Goal: Transaction & Acquisition: Purchase product/service

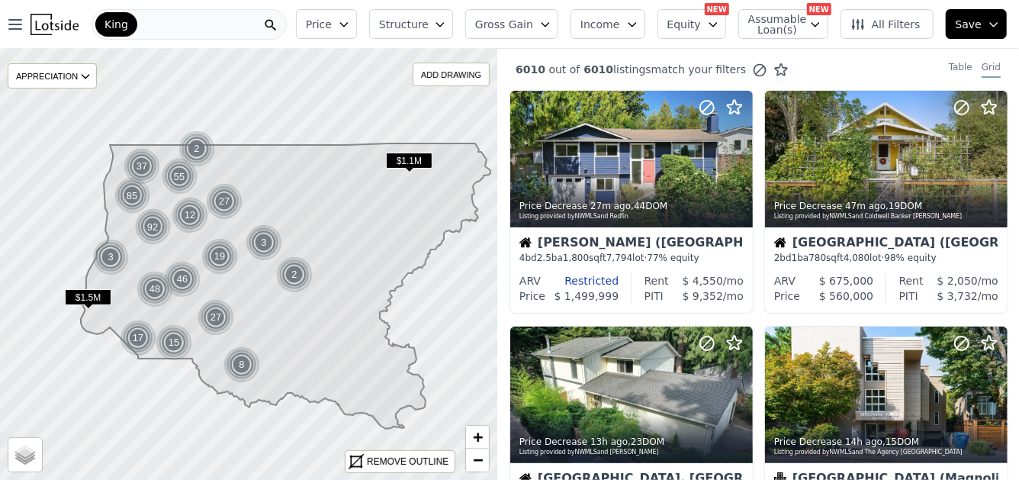
click at [350, 24] on icon "button" at bounding box center [344, 24] width 12 height 12
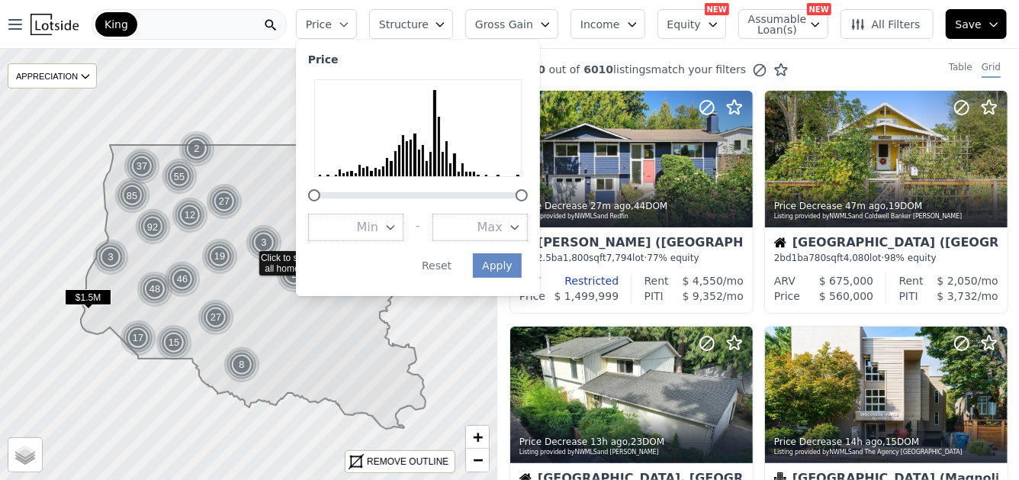
click at [378, 227] on span "Min" at bounding box center [367, 227] width 21 height 18
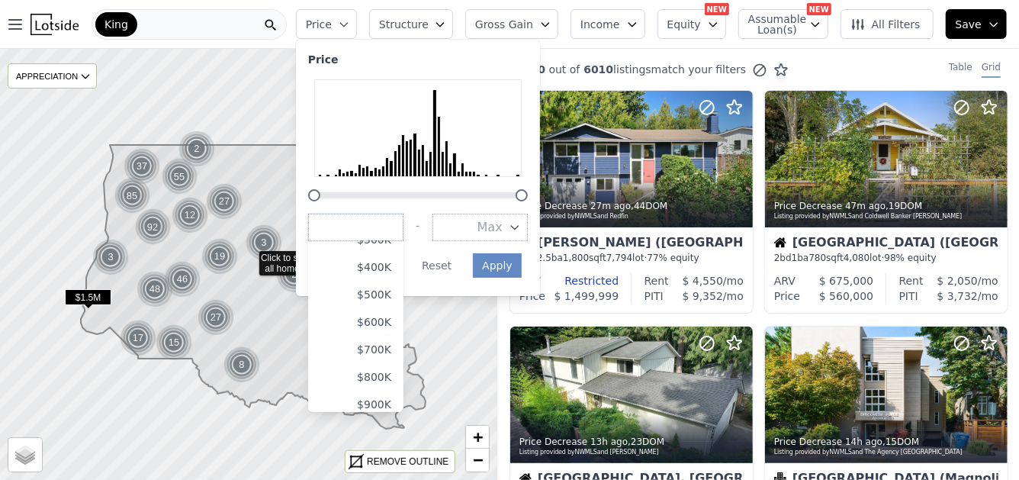
scroll to position [87, 0]
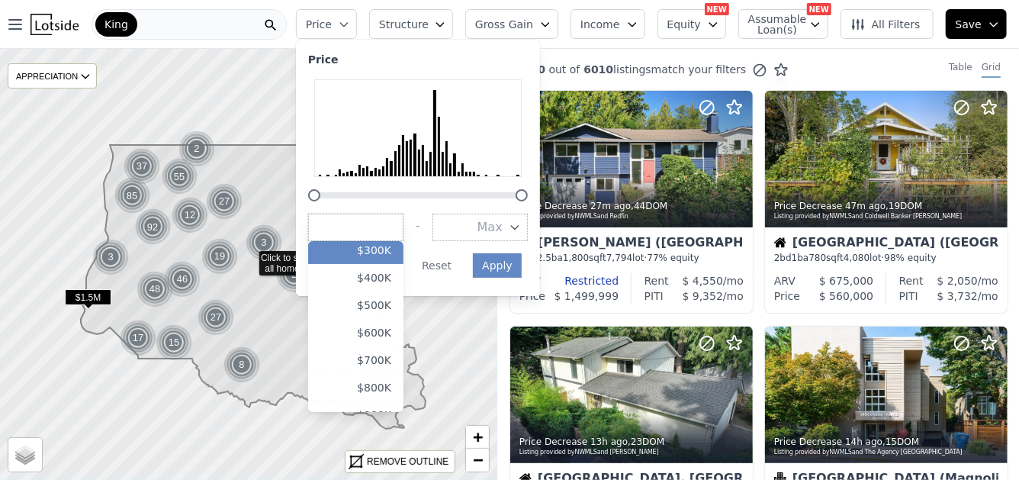
click at [403, 246] on button "$300K" at bounding box center [355, 249] width 95 height 27
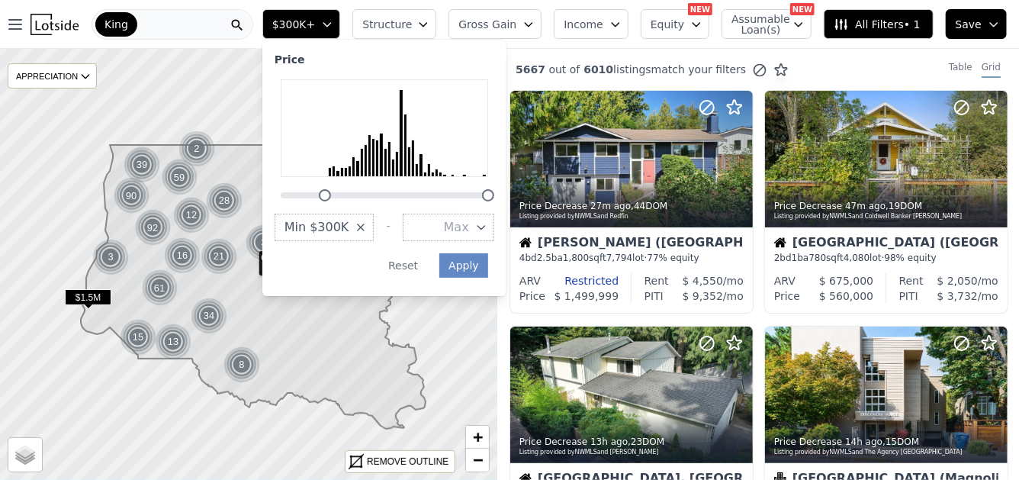
click at [484, 227] on icon "button" at bounding box center [480, 228] width 7 height 4
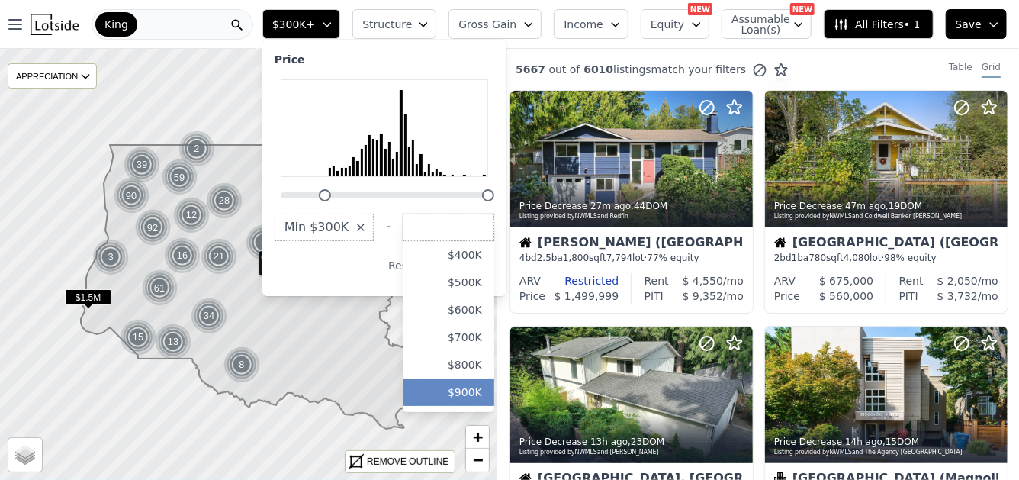
click at [494, 391] on button "$900K" at bounding box center [449, 391] width 92 height 27
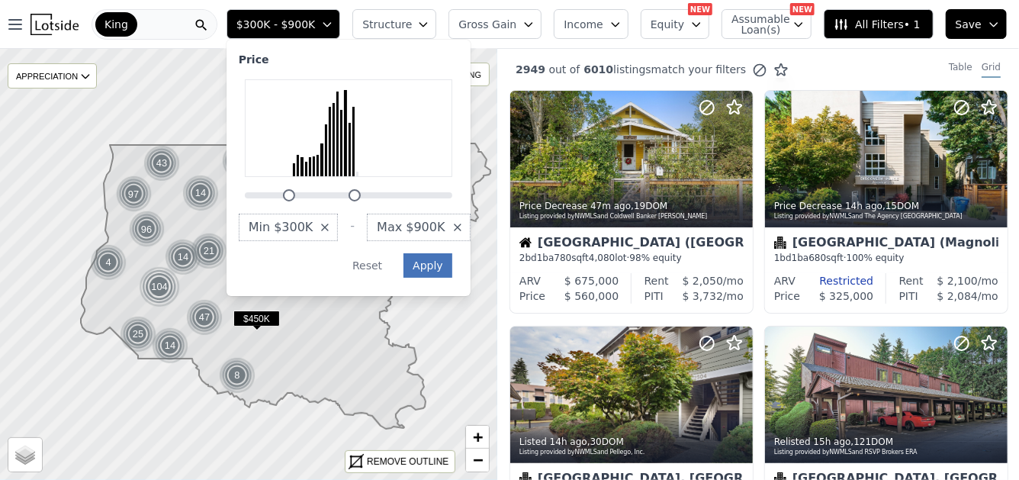
click at [452, 267] on button "Apply" at bounding box center [427, 265] width 49 height 24
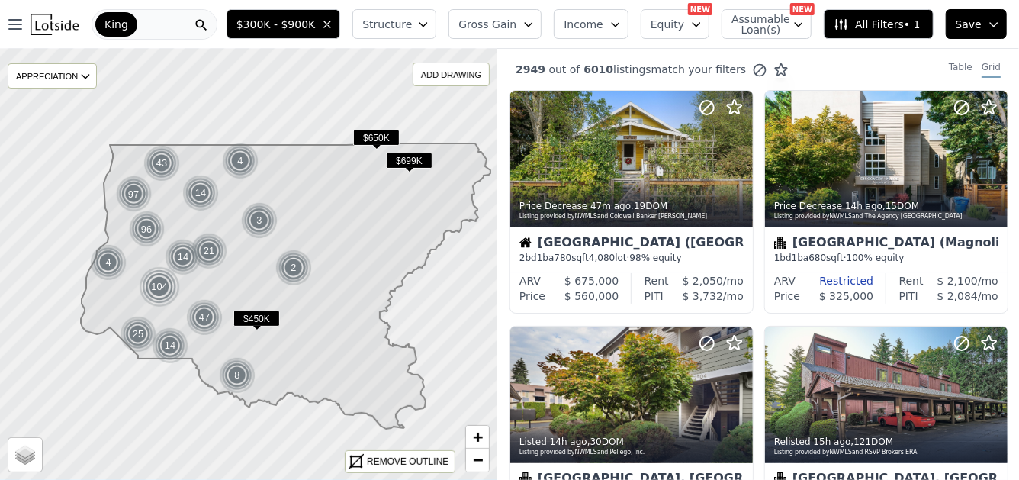
click at [436, 27] on button "Structure" at bounding box center [394, 24] width 84 height 30
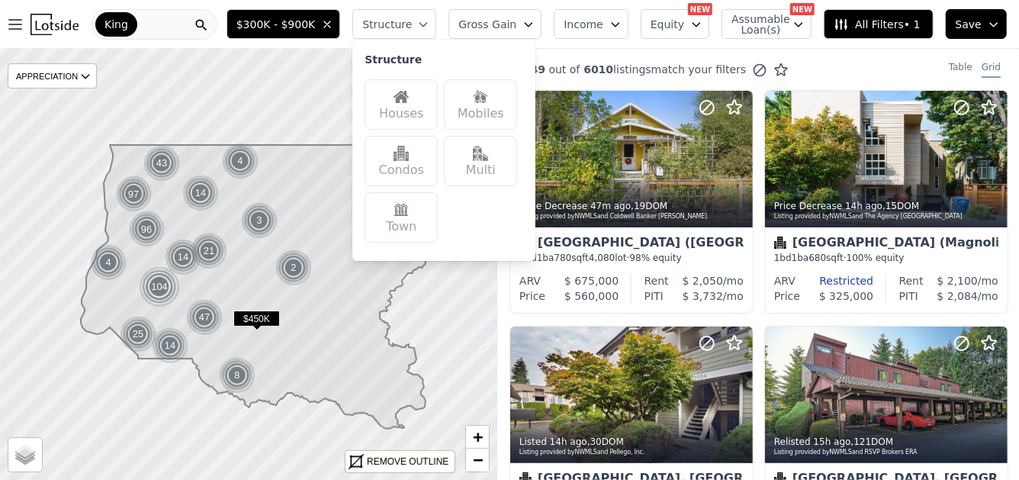
click at [409, 95] on img at bounding box center [401, 96] width 15 height 15
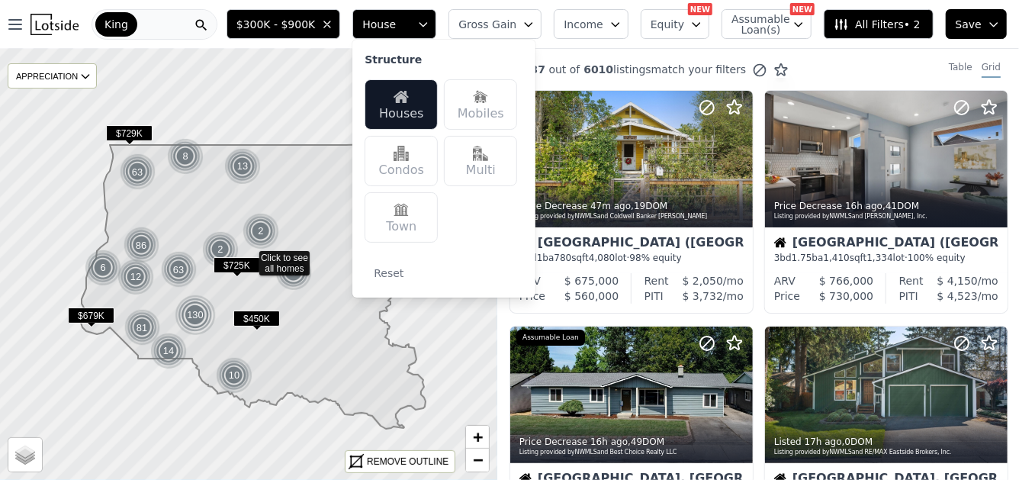
click at [878, 27] on span "All Filters • 2" at bounding box center [877, 24] width 86 height 15
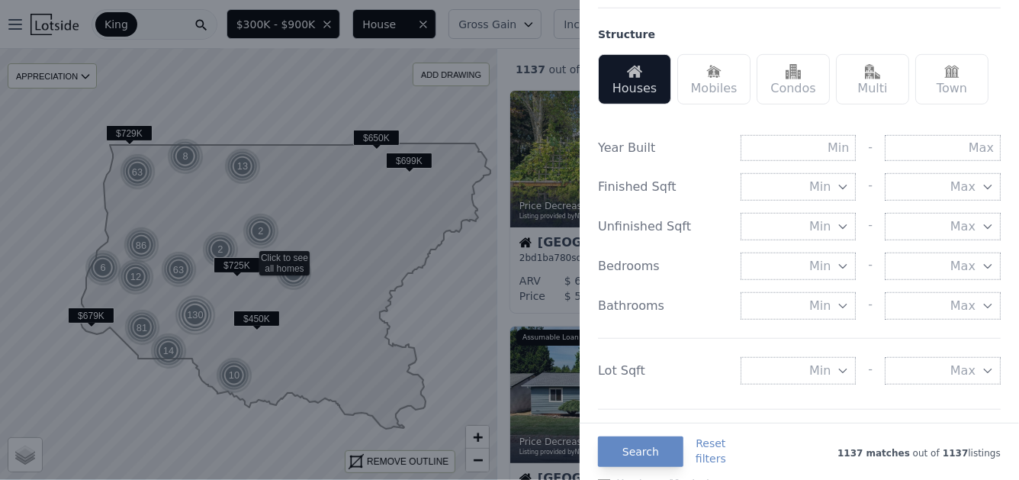
scroll to position [465, 0]
click at [657, 452] on button "Search" at bounding box center [640, 451] width 85 height 31
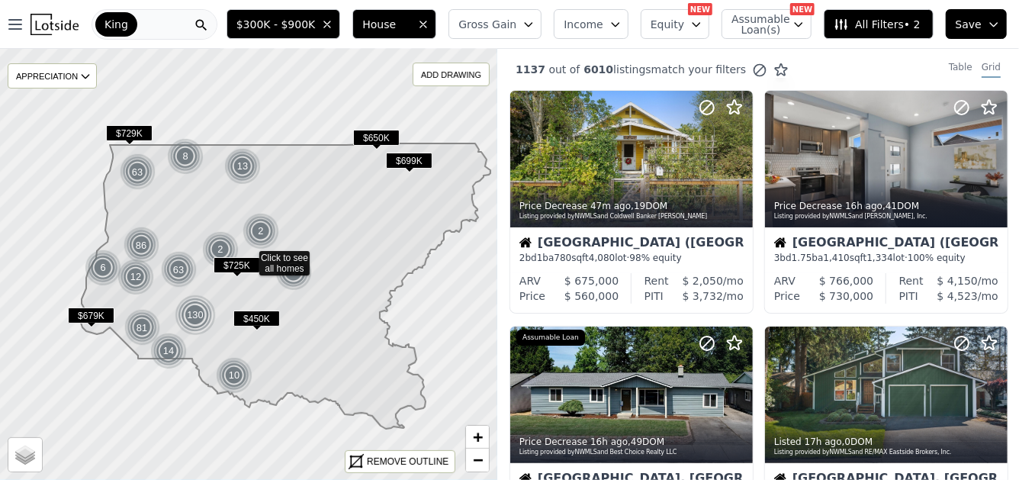
click at [535, 25] on icon "button" at bounding box center [528, 24] width 12 height 12
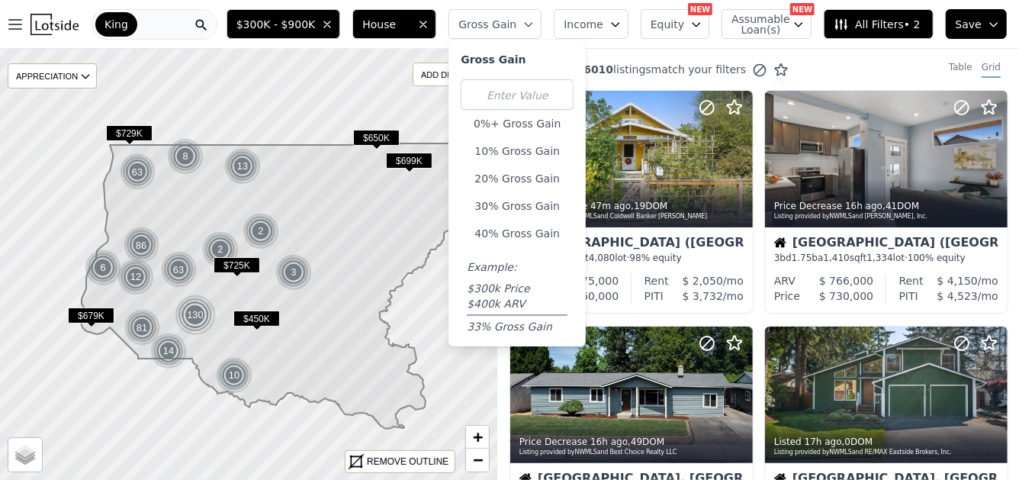
click at [815, 55] on div "1137 out of 6010 listings match your filters Table Grid" at bounding box center [758, 69] width 522 height 41
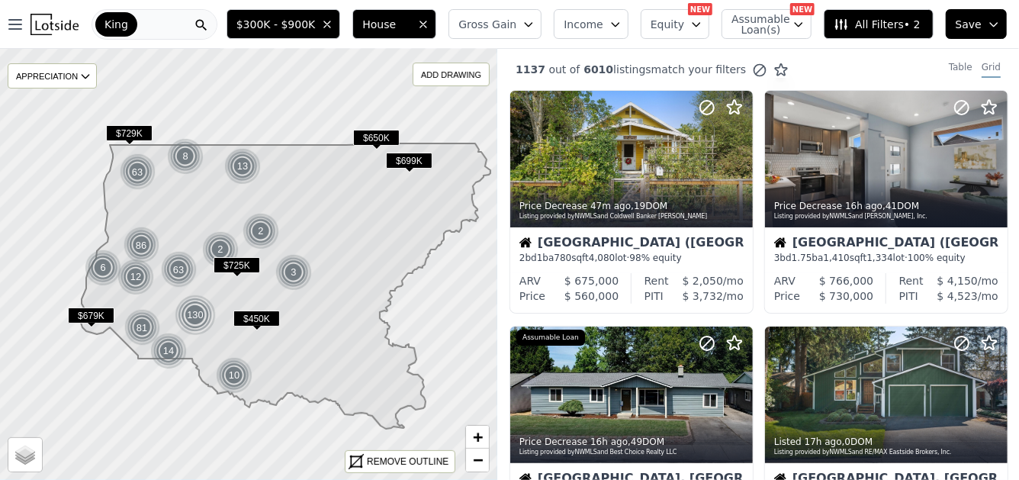
click at [883, 21] on span "All Filters • 2" at bounding box center [877, 24] width 86 height 15
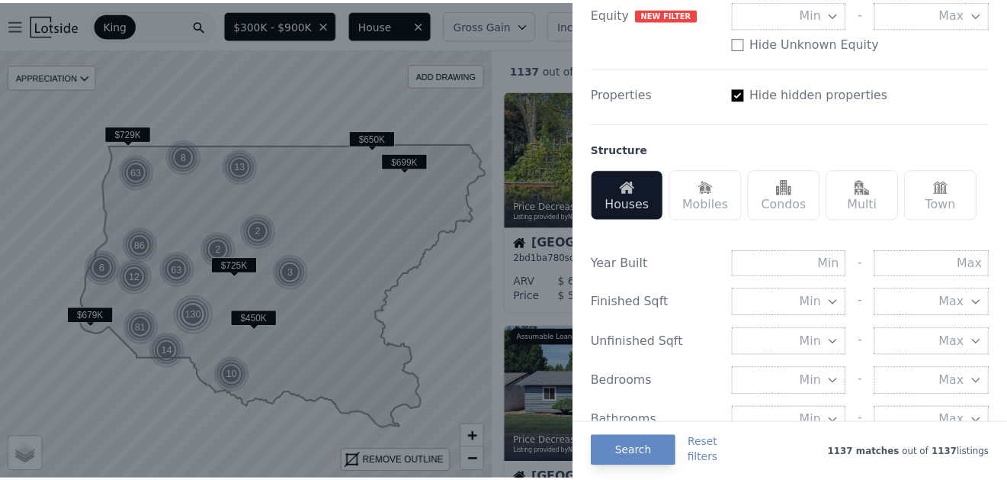
scroll to position [350, 0]
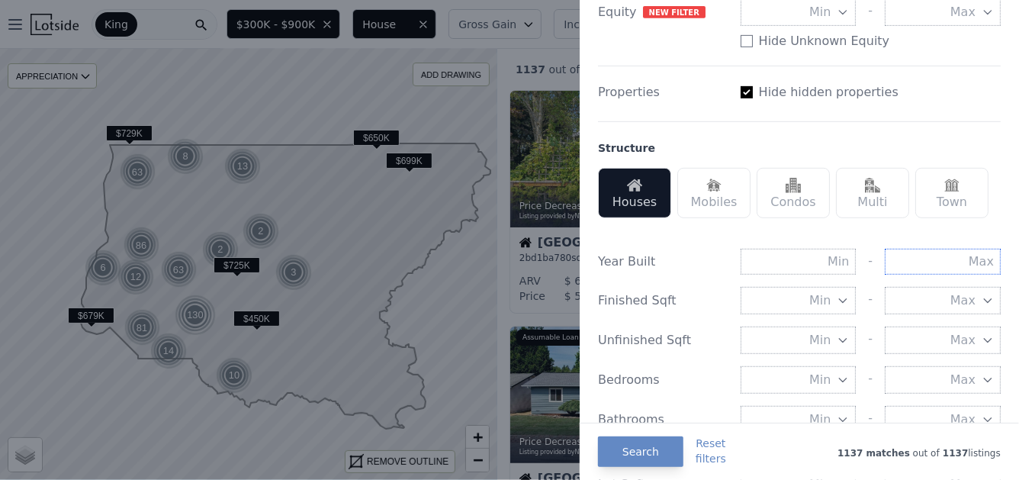
click at [959, 259] on input "text" at bounding box center [943, 262] width 116 height 26
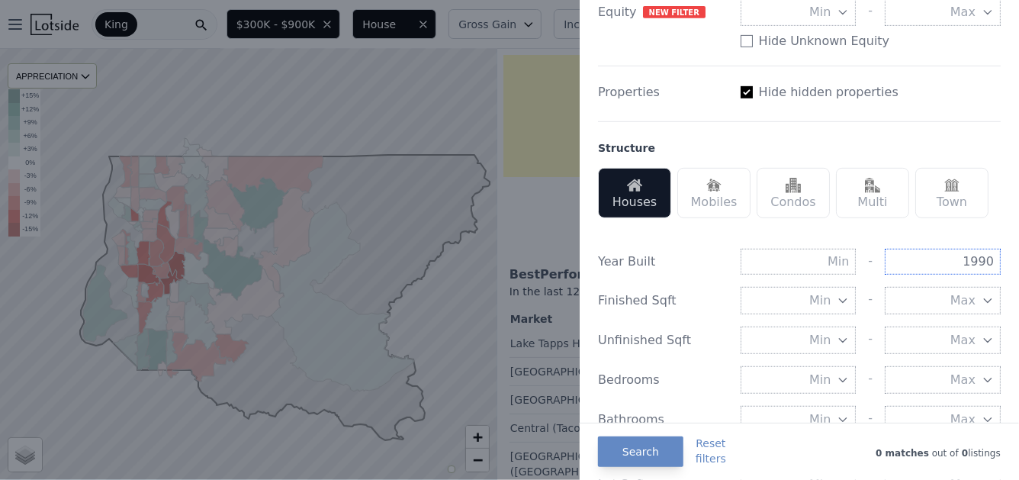
click at [959, 259] on input "1990" at bounding box center [943, 262] width 116 height 26
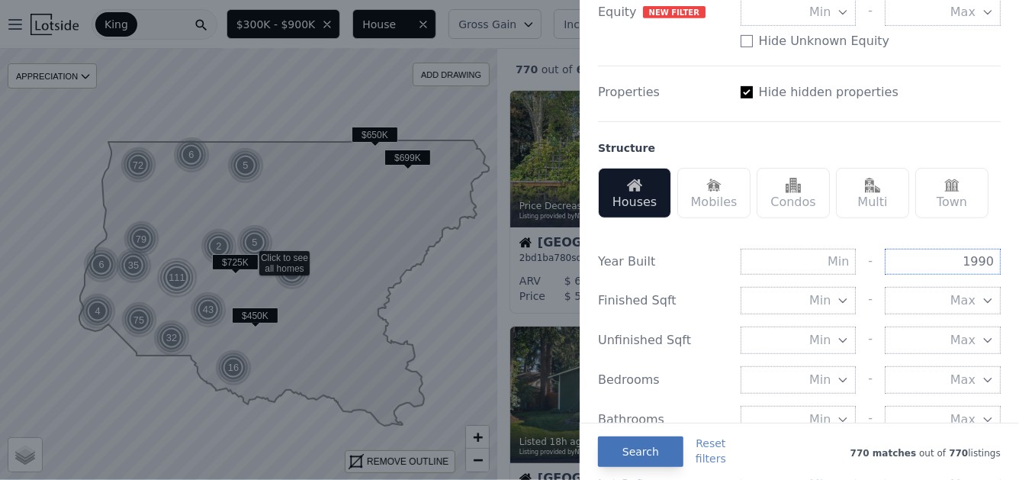
type input "1990"
click at [633, 453] on button "Search" at bounding box center [640, 451] width 85 height 31
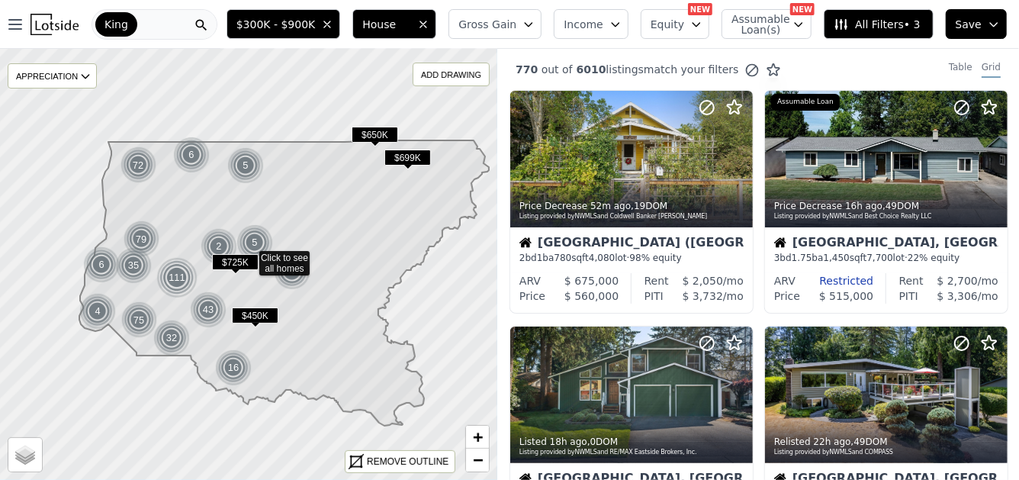
click at [532, 23] on icon "button" at bounding box center [528, 25] width 7 height 4
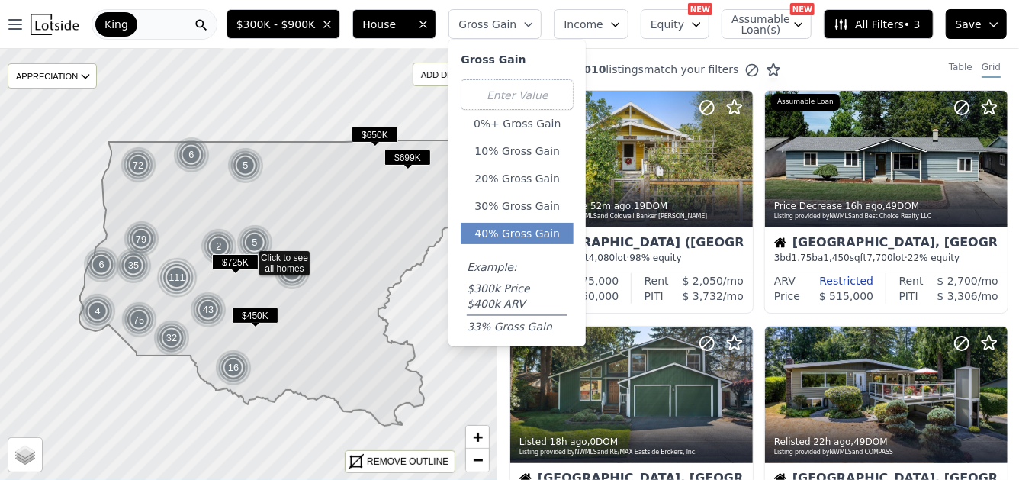
click at [535, 232] on button "40% Gross Gain" at bounding box center [517, 233] width 113 height 21
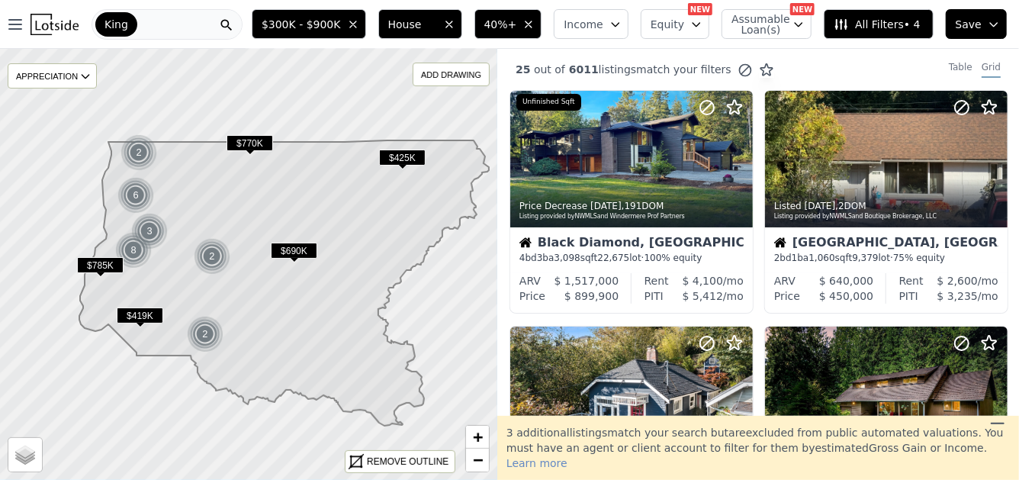
click at [134, 289] on icon at bounding box center [284, 282] width 410 height 285
click at [477, 435] on span "+" at bounding box center [478, 436] width 10 height 19
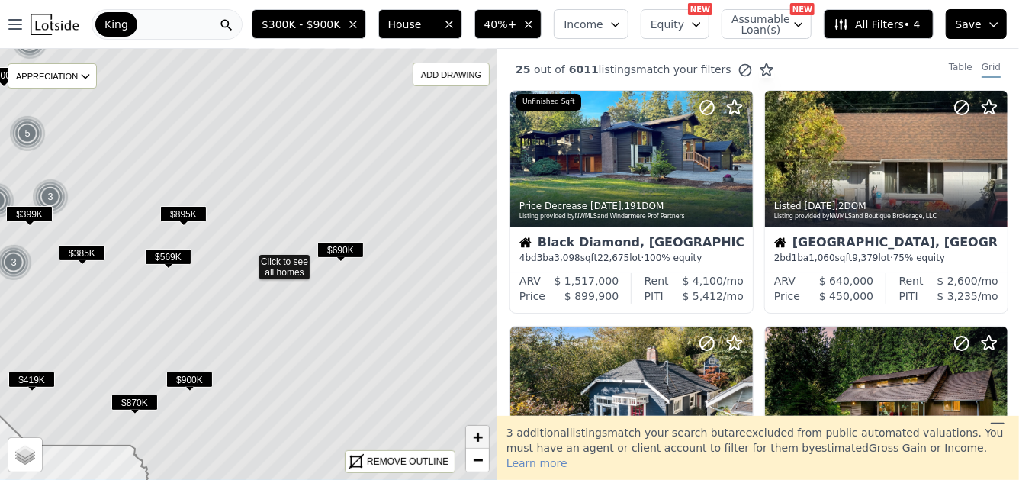
click at [477, 435] on span "+" at bounding box center [478, 436] width 10 height 19
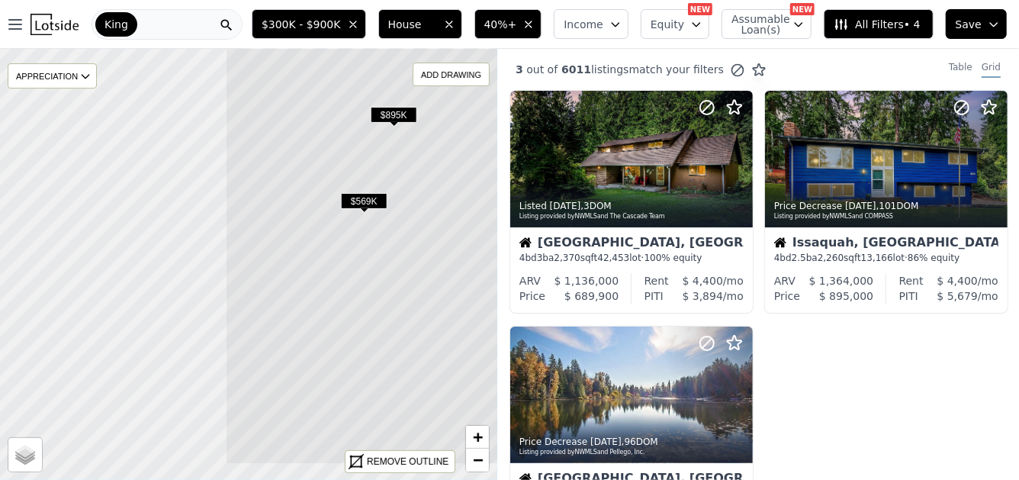
drag, startPoint x: 55, startPoint y: 310, endPoint x: 336, endPoint y: 249, distance: 287.2
click at [336, 249] on icon at bounding box center [524, 204] width 599 height 521
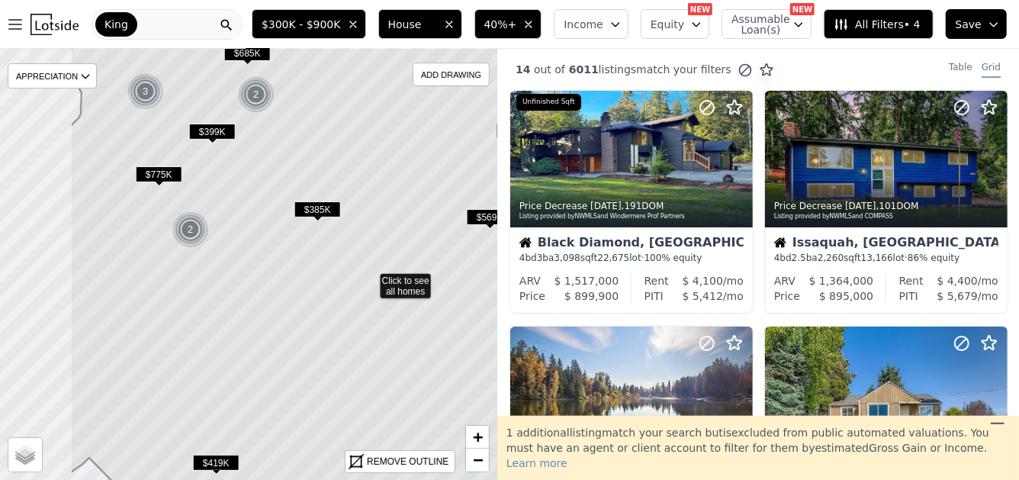
drag, startPoint x: 168, startPoint y: 284, endPoint x: 289, endPoint y: 300, distance: 122.4
click at [289, 300] on icon at bounding box center [369, 281] width 599 height 521
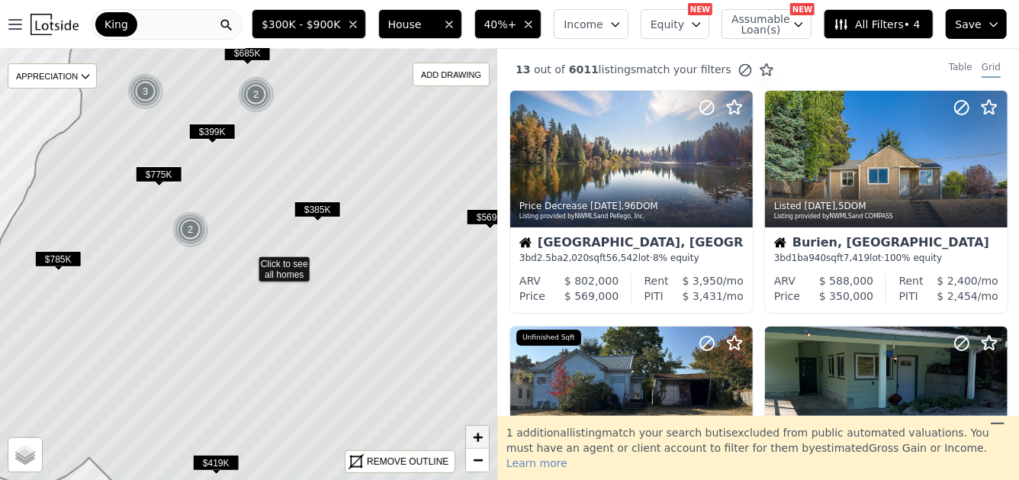
click at [480, 434] on span "+" at bounding box center [478, 436] width 10 height 19
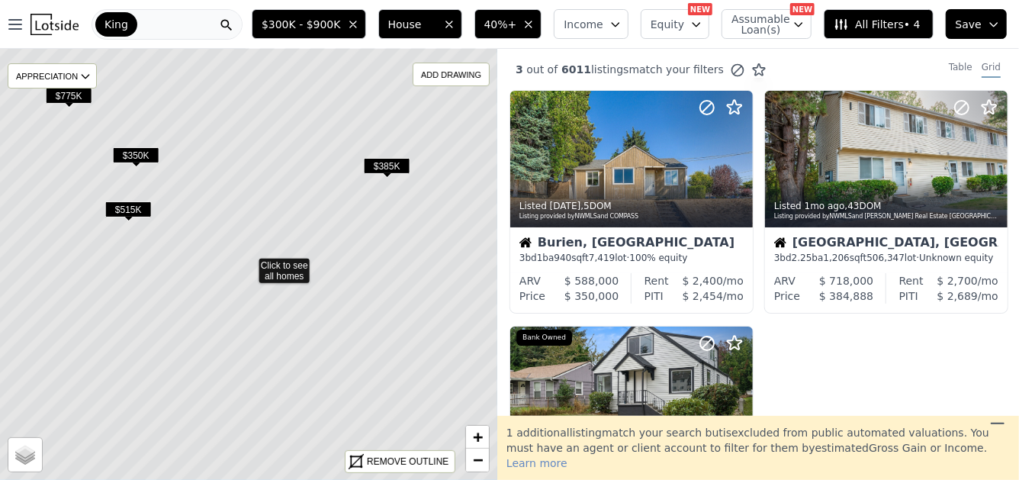
click at [136, 155] on span "$350K" at bounding box center [136, 155] width 47 height 16
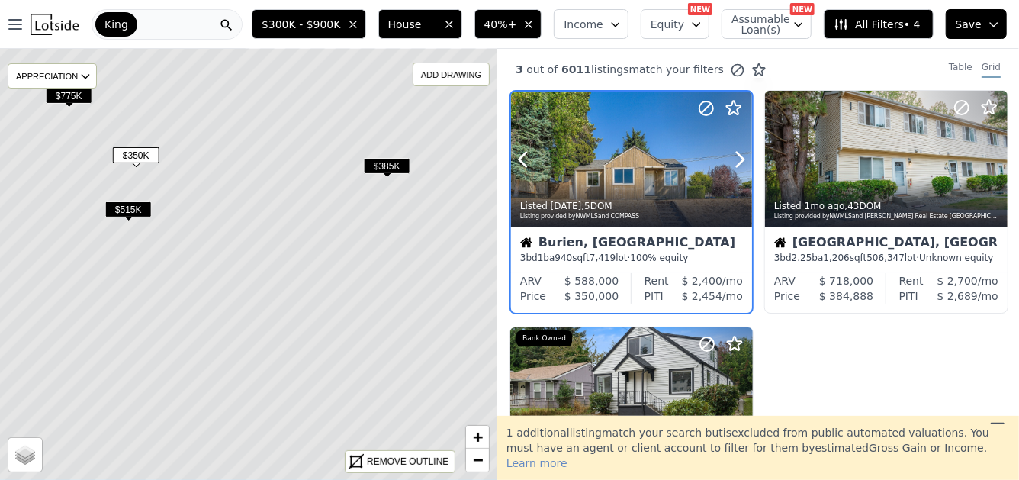
click at [576, 180] on div at bounding box center [631, 191] width 241 height 27
click at [615, 162] on div at bounding box center [631, 160] width 241 height 136
click at [19, 20] on icon "button" at bounding box center [15, 24] width 12 height 9
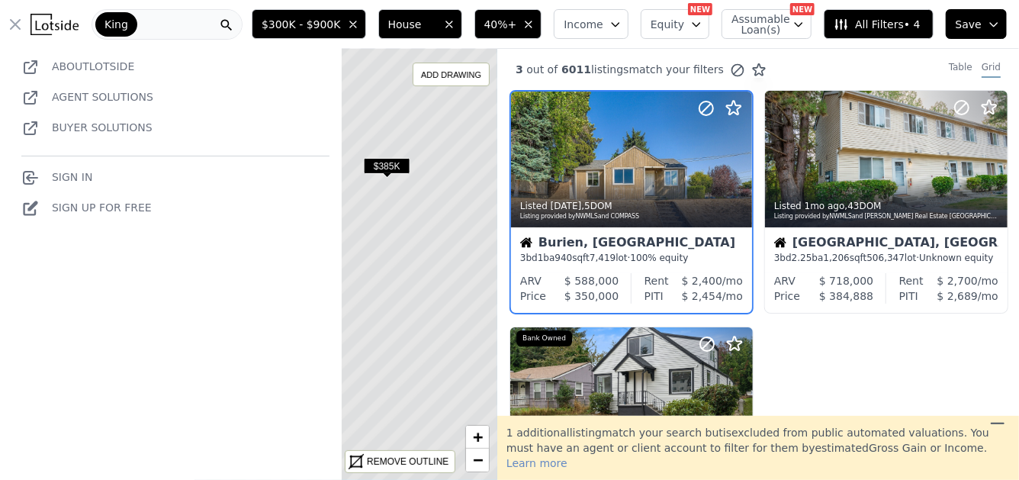
click at [88, 208] on link "Sign Up for free" at bounding box center [86, 207] width 130 height 24
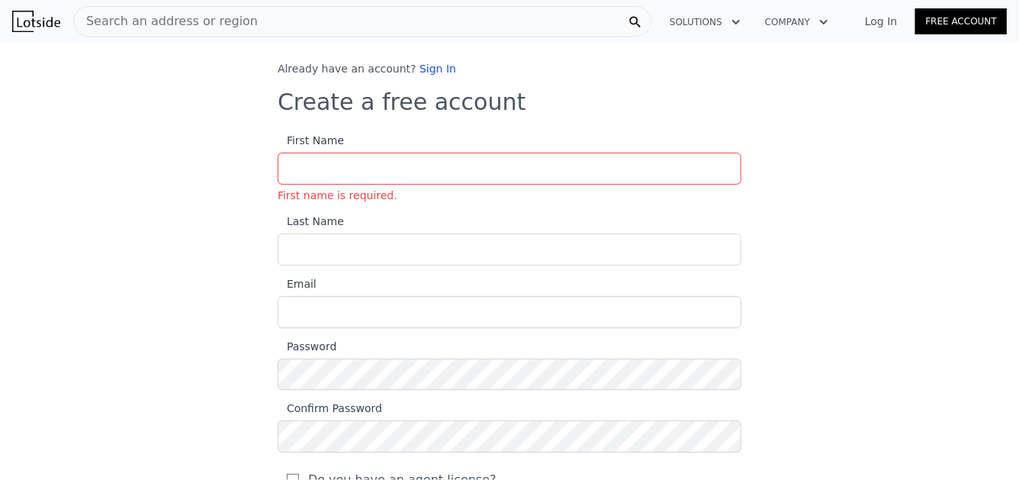
type input "Roger"
type input "Britten"
type input "rogerbritten@gmail.com"
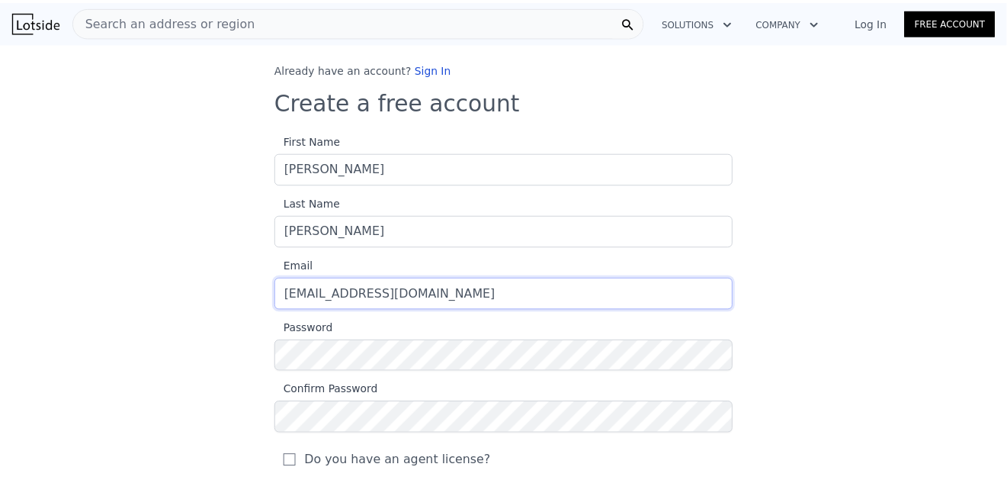
click at [425, 300] on input "rogerbritten@gmail.com" at bounding box center [510, 294] width 464 height 32
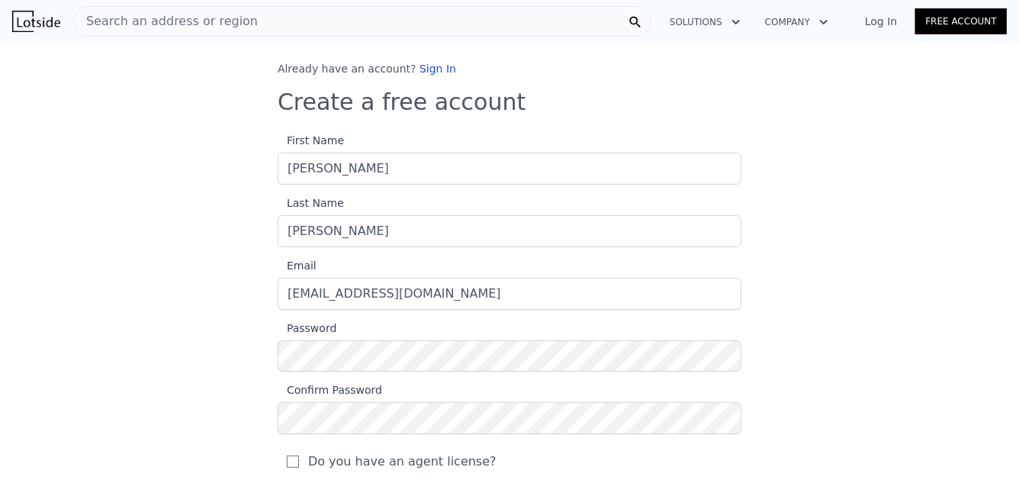
click at [193, 323] on div "Already have an account? Sign In Create a free account First Name Roger Last Na…" at bounding box center [509, 331] width 1019 height 541
click at [112, 331] on div "Already have an account? Sign In Create a free account First Name Roger Last Na…" at bounding box center [509, 331] width 1019 height 541
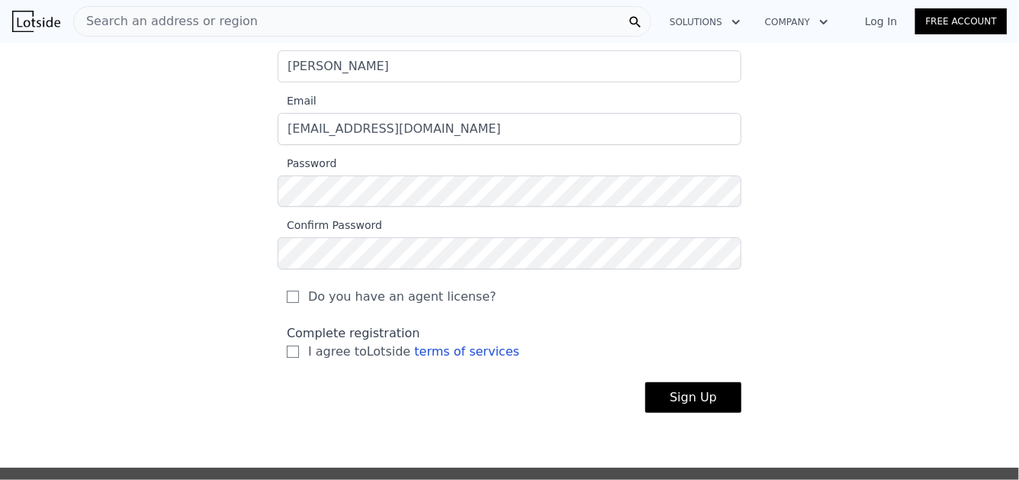
scroll to position [166, 0]
click at [287, 352] on input "I agree to Lotside terms of services" at bounding box center [293, 351] width 12 height 12
checkbox input "true"
click at [685, 395] on button "Sign Up" at bounding box center [693, 396] width 96 height 31
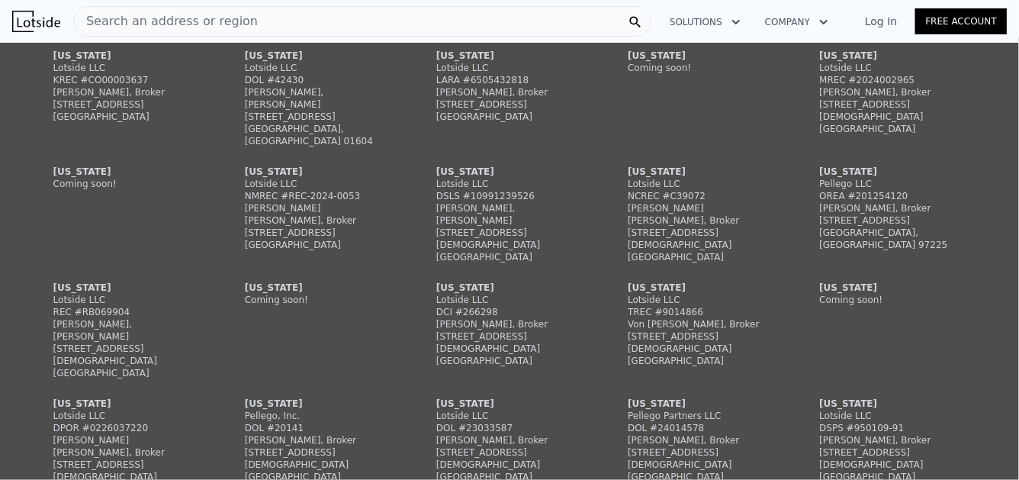
scroll to position [644, 0]
click at [883, 26] on link "Log In" at bounding box center [881, 21] width 69 height 15
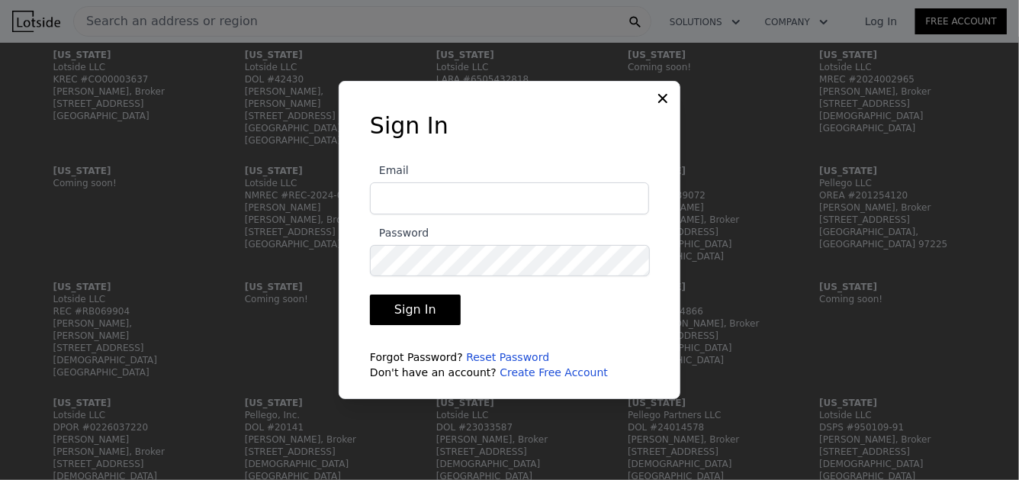
click at [558, 191] on input "Email" at bounding box center [509, 198] width 279 height 32
type input "rogerbritten@gmail.com"
click at [370, 294] on button "Sign In" at bounding box center [415, 309] width 91 height 31
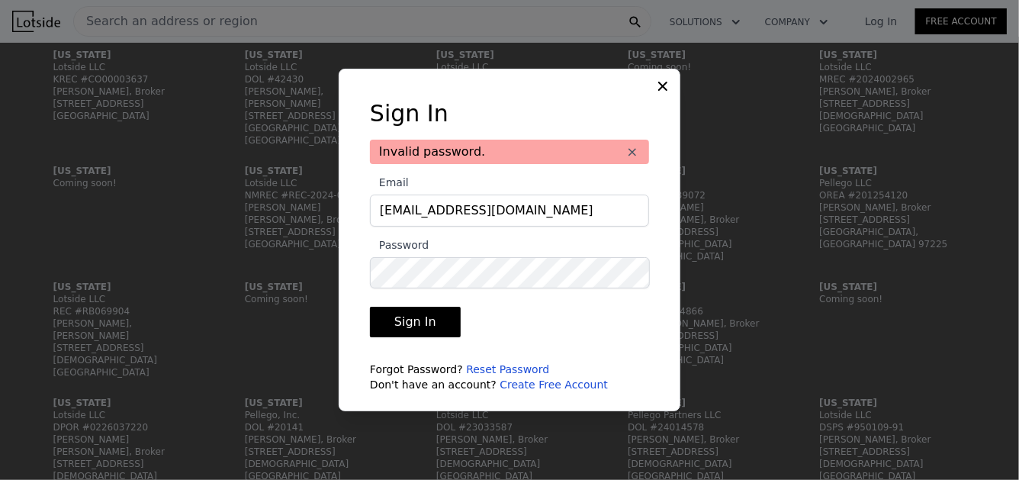
click at [432, 315] on button "Sign In" at bounding box center [415, 322] width 91 height 31
click at [370, 307] on button "Sign In" at bounding box center [415, 322] width 91 height 31
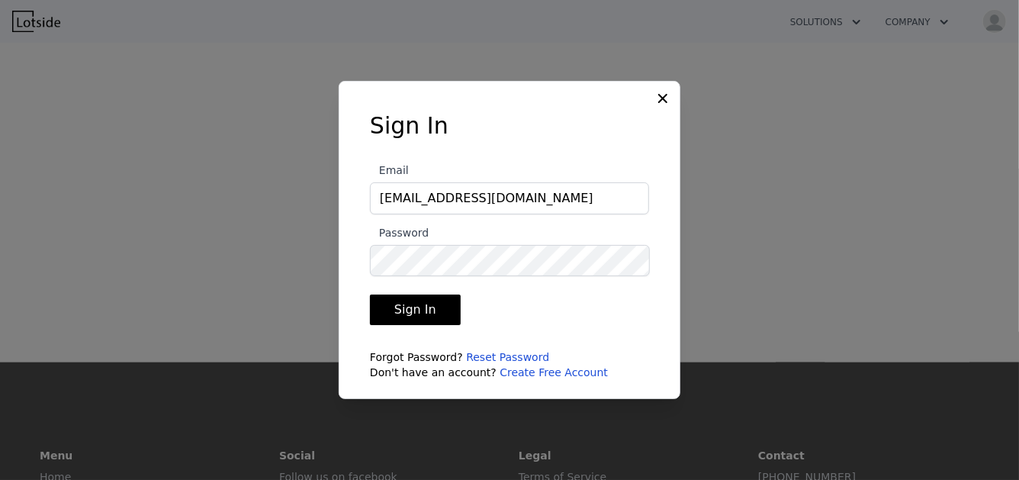
checkbox input "true"
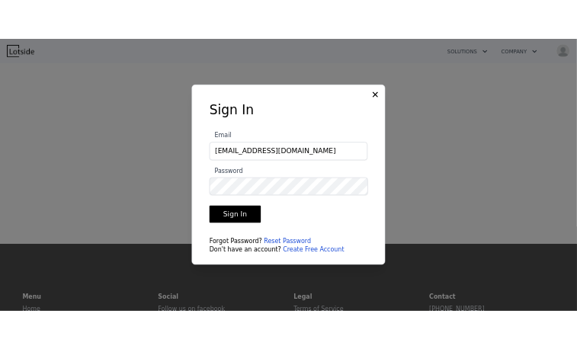
scroll to position [669, 0]
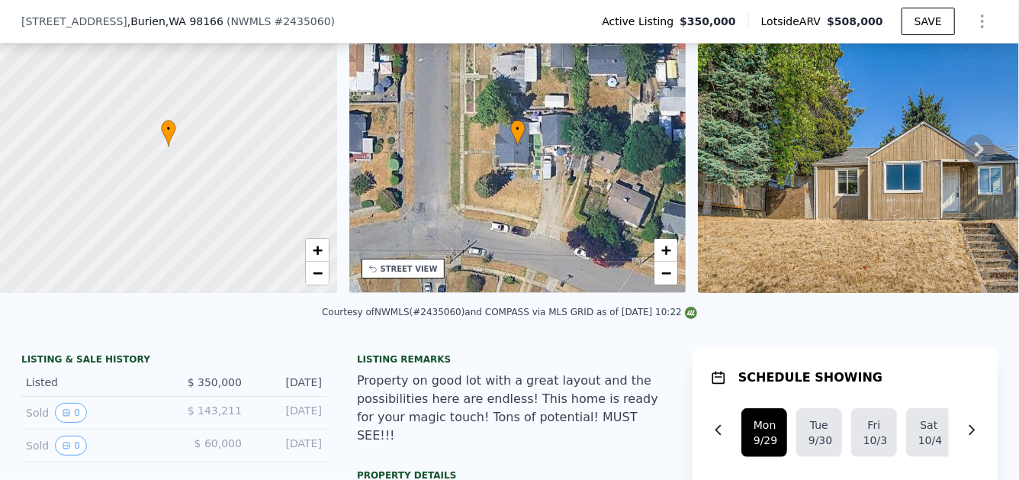
scroll to position [39, 0]
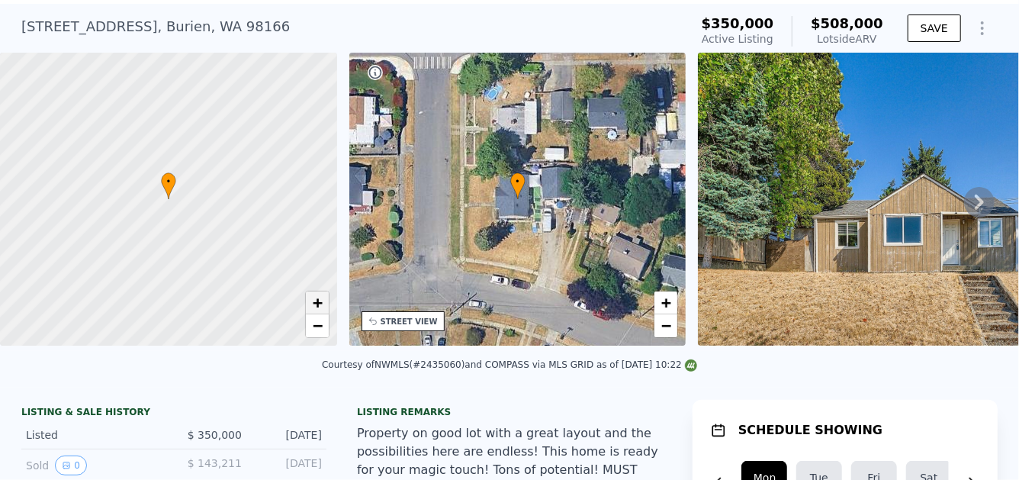
click at [321, 303] on span "+" at bounding box center [317, 302] width 10 height 19
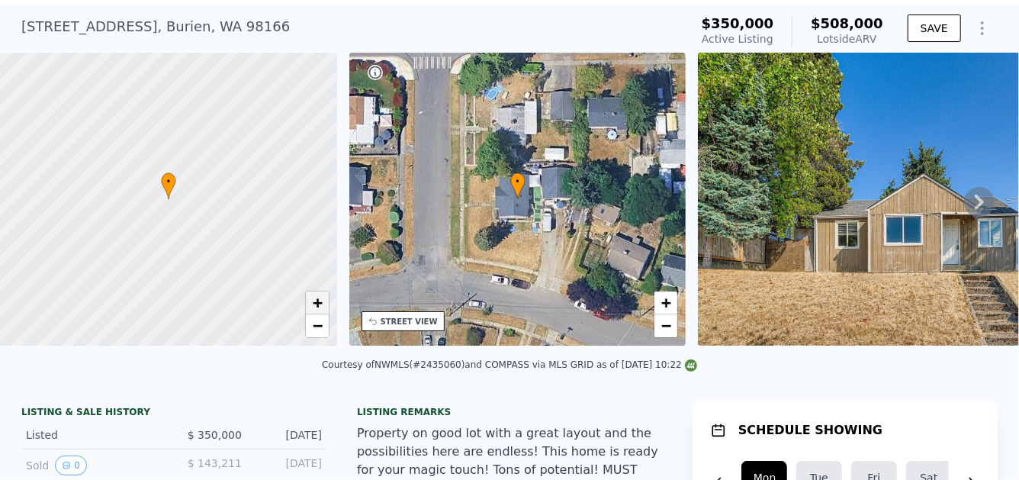
click at [321, 303] on span "+" at bounding box center [317, 302] width 10 height 19
click at [320, 327] on span "−" at bounding box center [317, 325] width 10 height 19
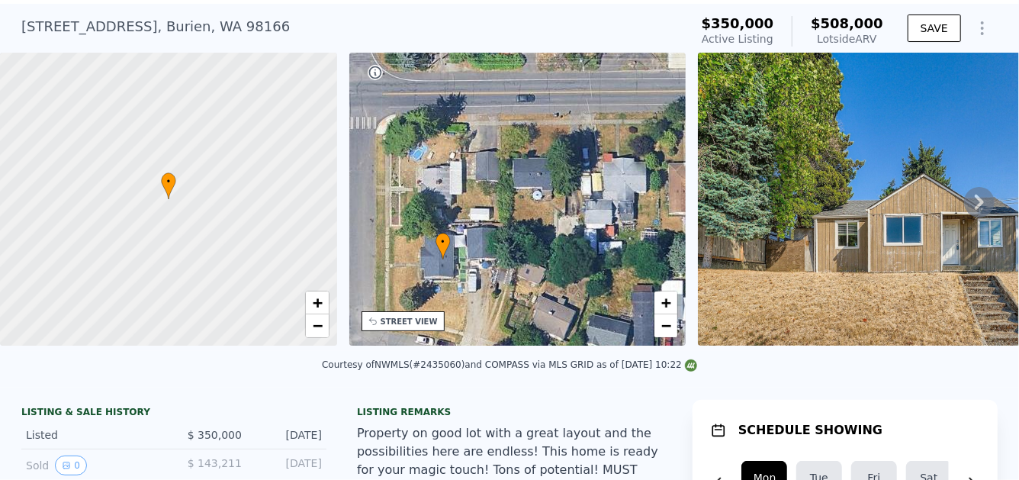
drag, startPoint x: 533, startPoint y: 241, endPoint x: 483, endPoint y: 281, distance: 64.1
click at [483, 281] on div "• + −" at bounding box center [517, 199] width 337 height 293
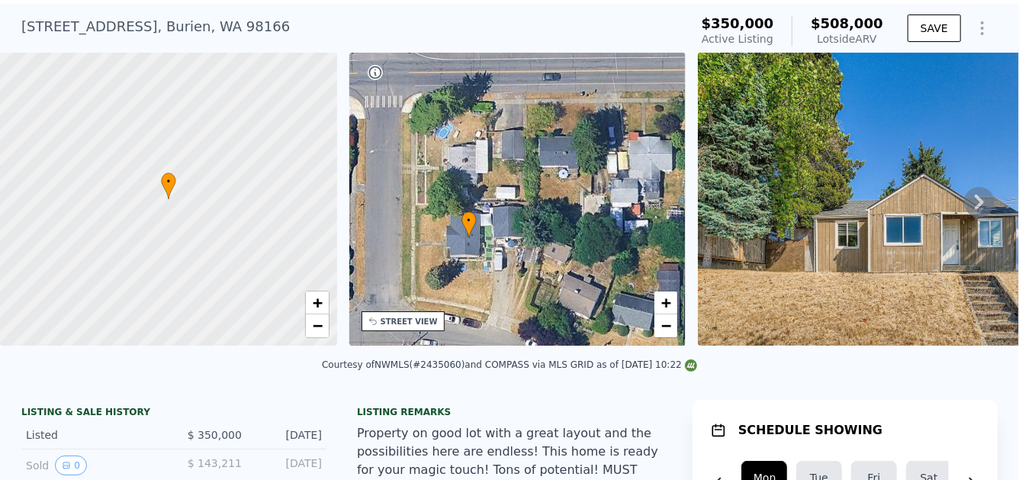
click at [964, 209] on icon at bounding box center [979, 202] width 31 height 31
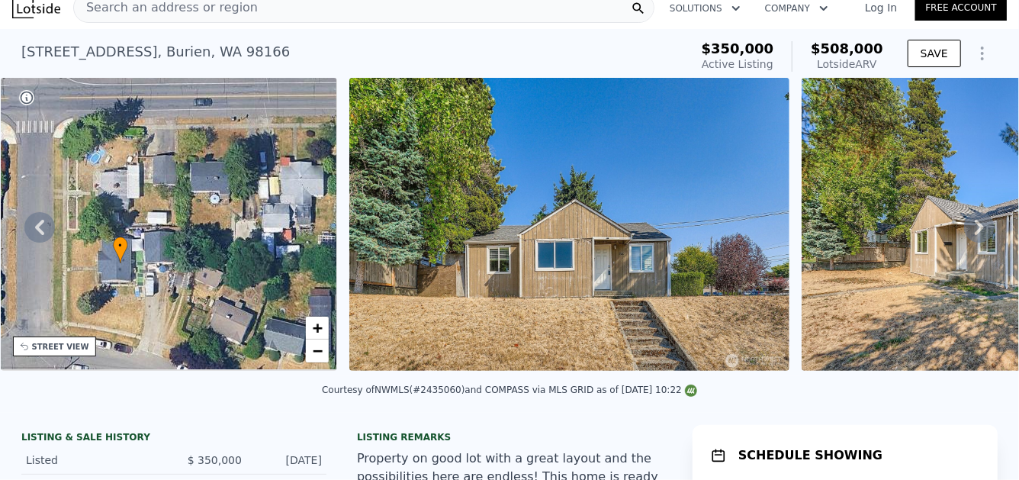
scroll to position [0, 0]
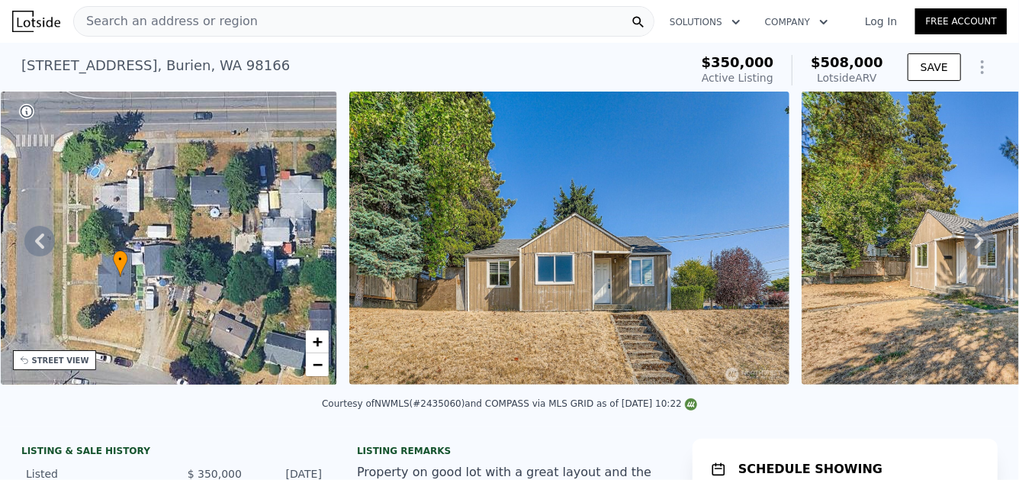
click at [537, 146] on img at bounding box center [568, 238] width 439 height 293
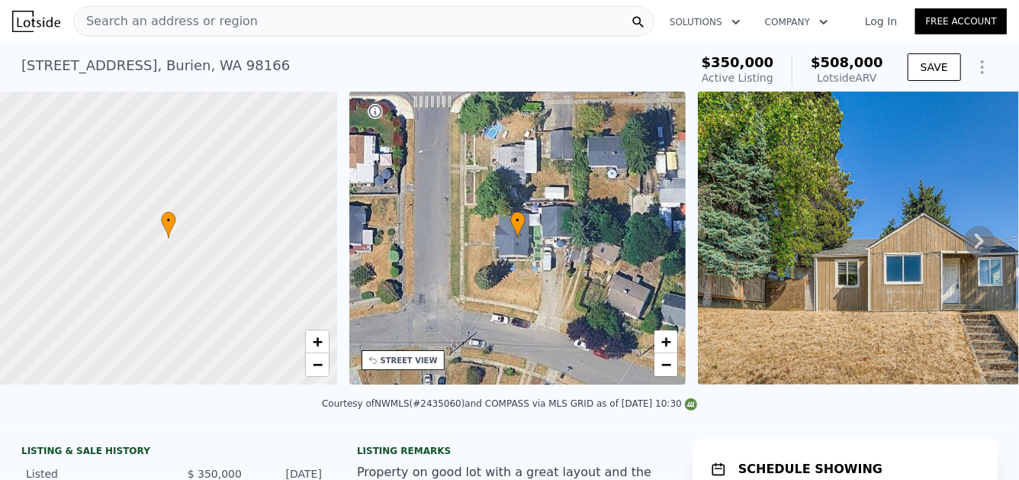
click at [979, 65] on icon "Show Options" at bounding box center [982, 67] width 18 height 18
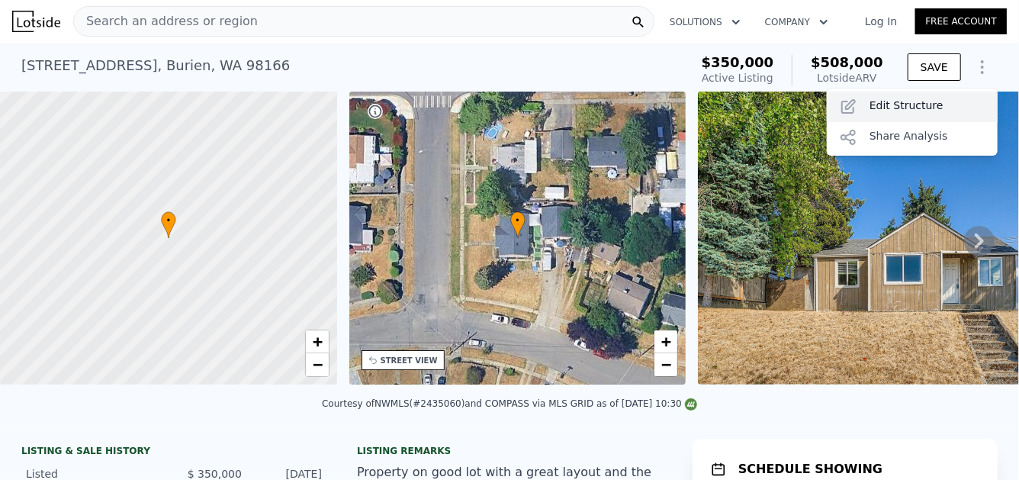
click at [937, 109] on div "Edit Structure" at bounding box center [912, 107] width 171 height 31
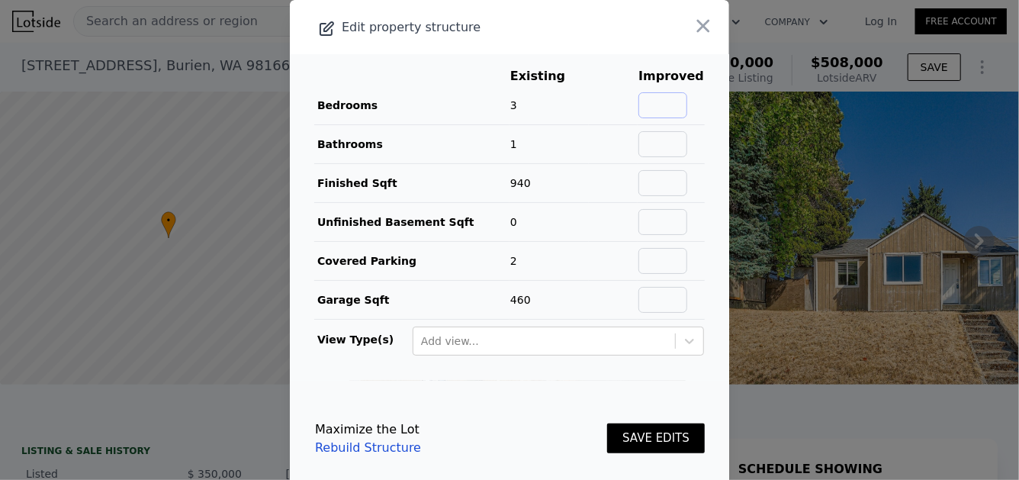
click at [656, 106] on input "text" at bounding box center [662, 105] width 49 height 26
type input "4"
click at [664, 140] on input "text" at bounding box center [662, 144] width 49 height 26
type input "2"
click at [667, 180] on input "text" at bounding box center [662, 183] width 49 height 26
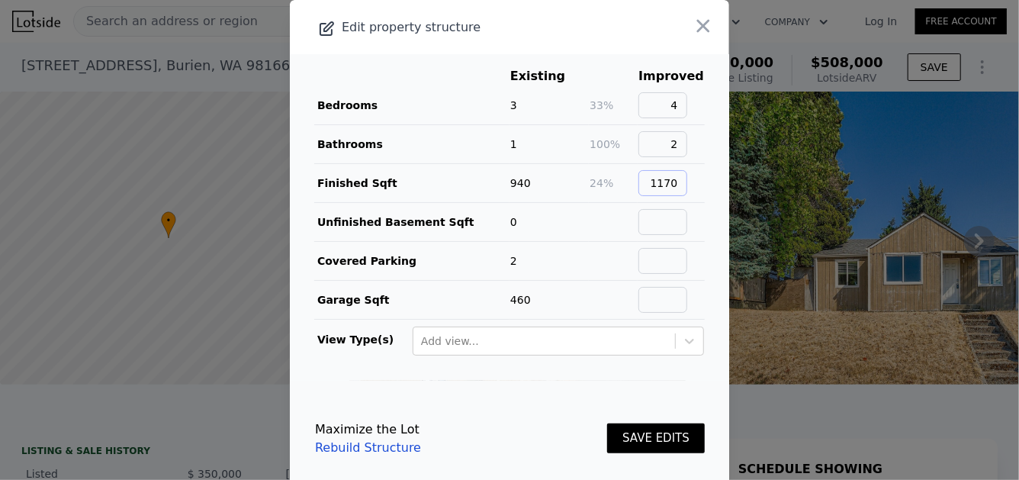
type input "1170"
click at [660, 258] on input "text" at bounding box center [662, 261] width 49 height 26
type input "1"
click at [676, 288] on input "text" at bounding box center [662, 300] width 49 height 26
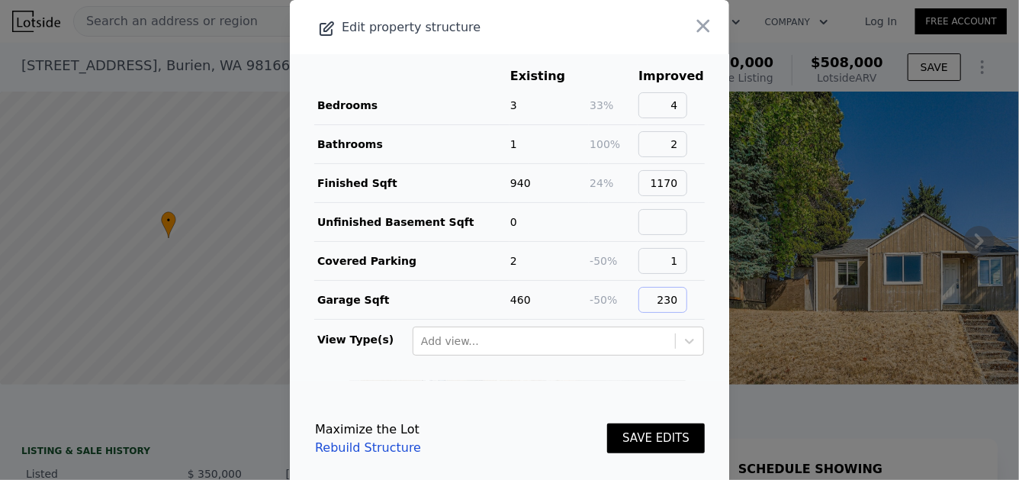
type input "230"
click at [620, 432] on button "SAVE EDITS" at bounding box center [656, 438] width 98 height 30
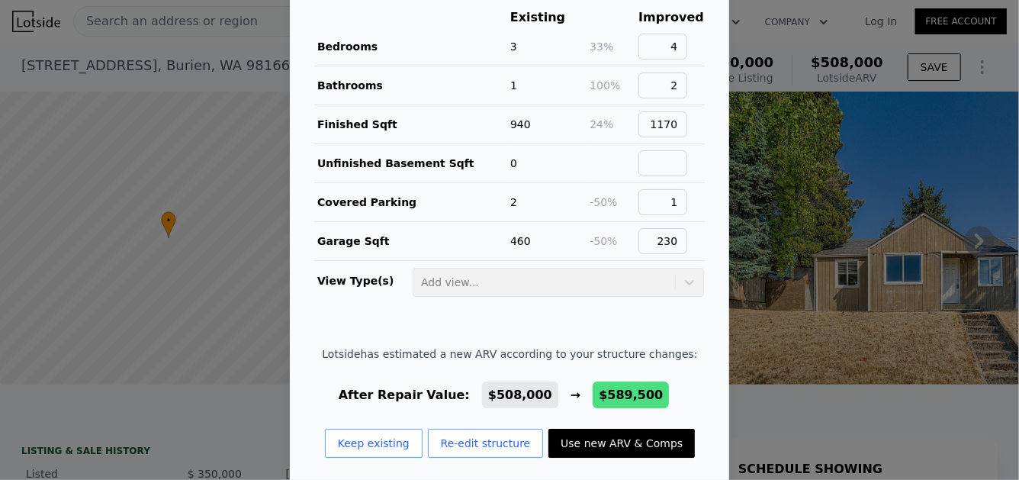
scroll to position [67, 0]
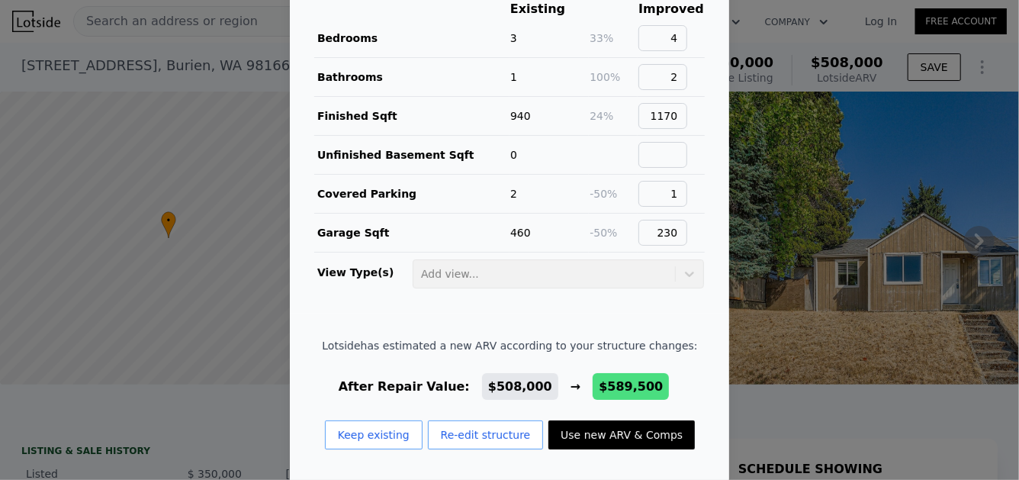
click at [247, 47] on div at bounding box center [509, 240] width 1019 height 480
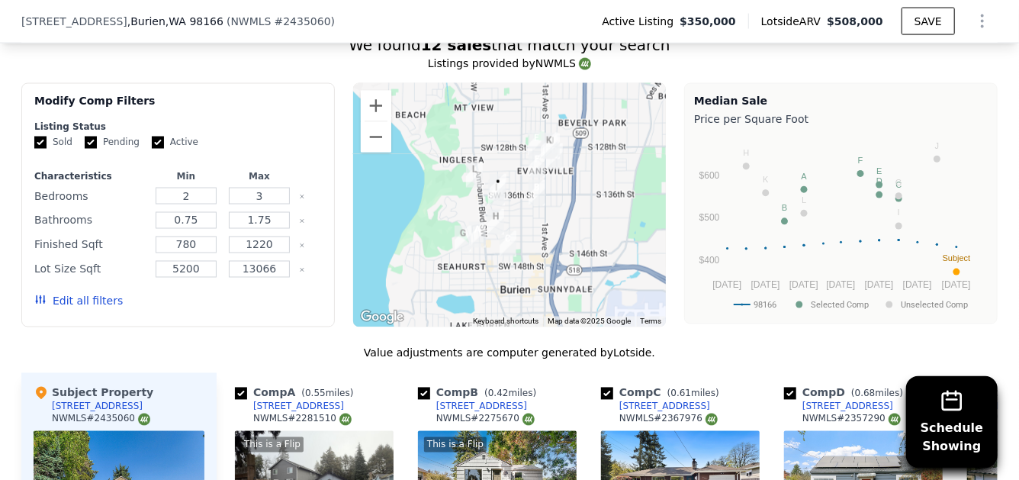
scroll to position [1260, 0]
click at [264, 201] on input "3" at bounding box center [259, 195] width 60 height 17
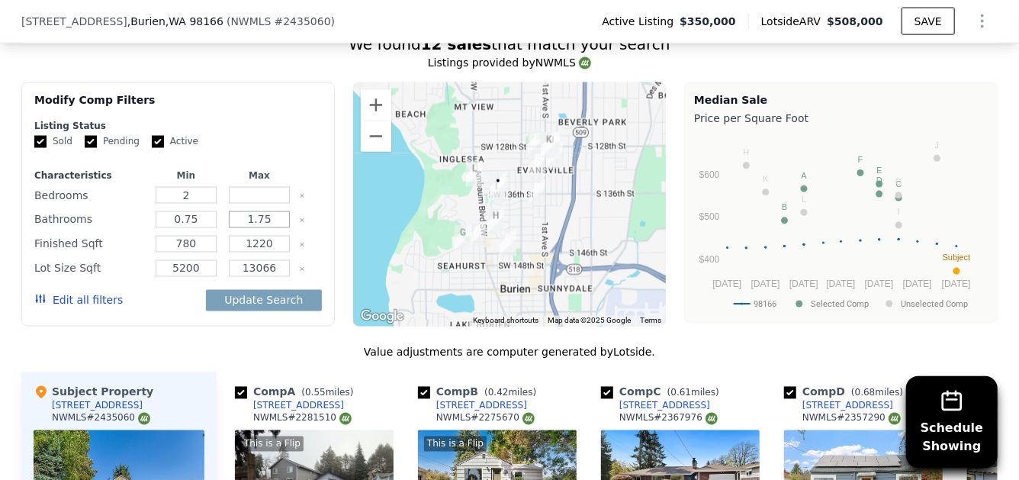
drag, startPoint x: 267, startPoint y: 225, endPoint x: 223, endPoint y: 222, distance: 44.3
click at [229, 222] on input "1.75" at bounding box center [259, 219] width 60 height 17
type input "2"
drag, startPoint x: 268, startPoint y: 257, endPoint x: 232, endPoint y: 262, distance: 36.9
click at [232, 255] on div "1220" at bounding box center [259, 243] width 67 height 21
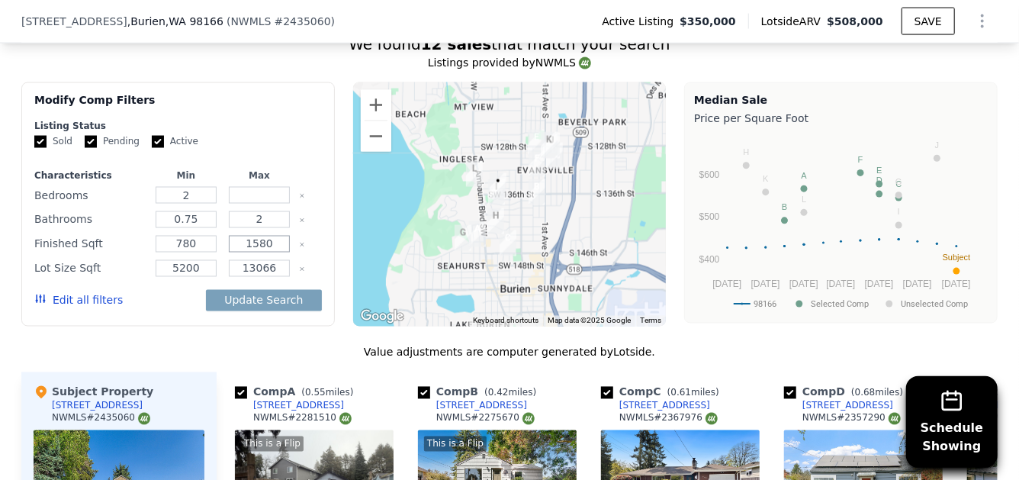
type input "1580"
drag, startPoint x: 188, startPoint y: 252, endPoint x: 173, endPoint y: 254, distance: 14.6
click at [173, 252] on input "780" at bounding box center [186, 244] width 60 height 17
click at [173, 252] on input "90" at bounding box center [186, 244] width 60 height 17
click at [188, 252] on input "90" at bounding box center [186, 244] width 60 height 17
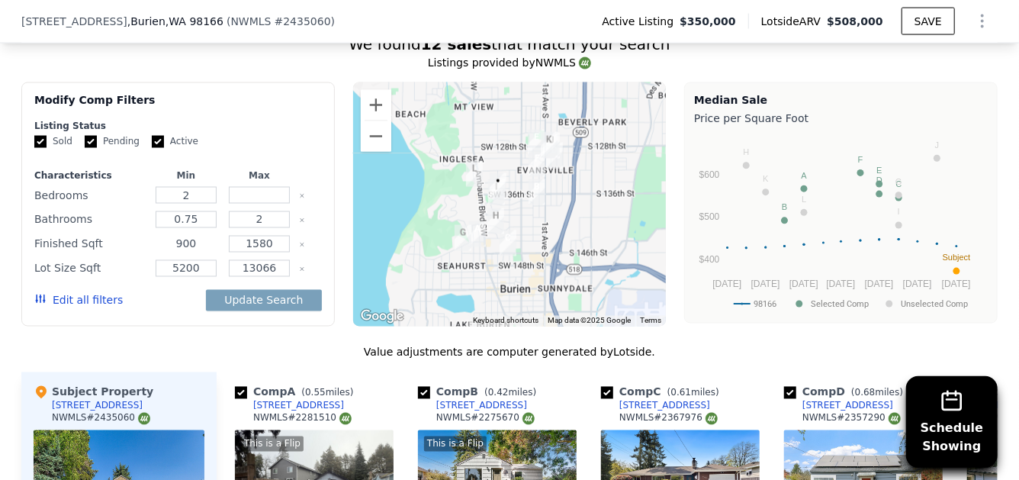
type input "900"
click at [275, 250] on input "1580" at bounding box center [259, 244] width 60 height 17
type input "1370"
click at [200, 277] on input "5200" at bounding box center [186, 268] width 60 height 17
type input "5"
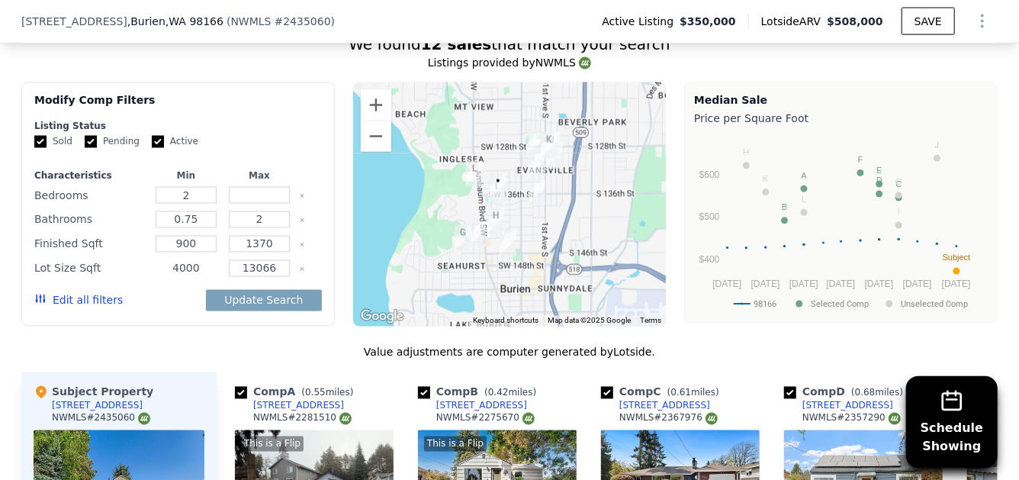
type input "4000"
click at [275, 276] on input "13066" at bounding box center [259, 268] width 60 height 17
type input "11085"
click at [268, 202] on input "number" at bounding box center [259, 195] width 60 height 17
type input "4"
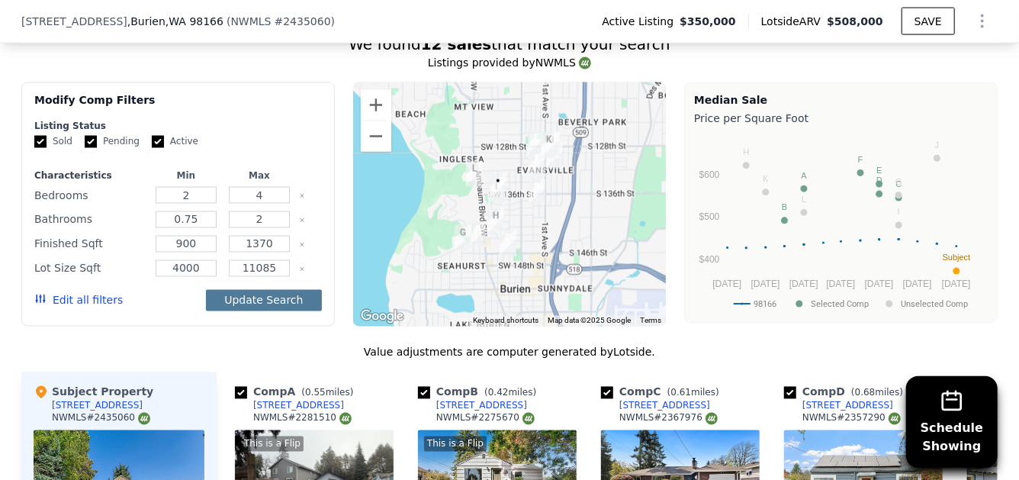
click at [259, 304] on button "Update Search" at bounding box center [263, 300] width 115 height 21
checkbox input "false"
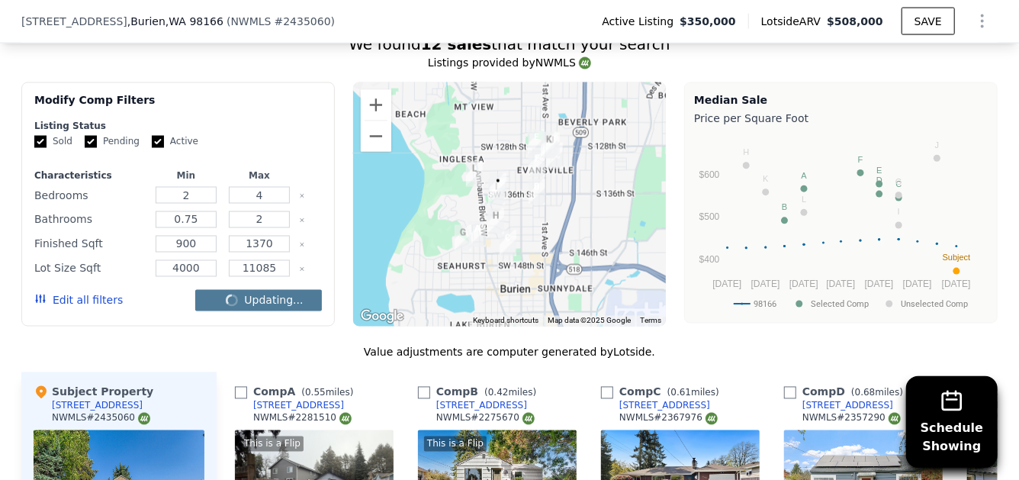
checkbox input "false"
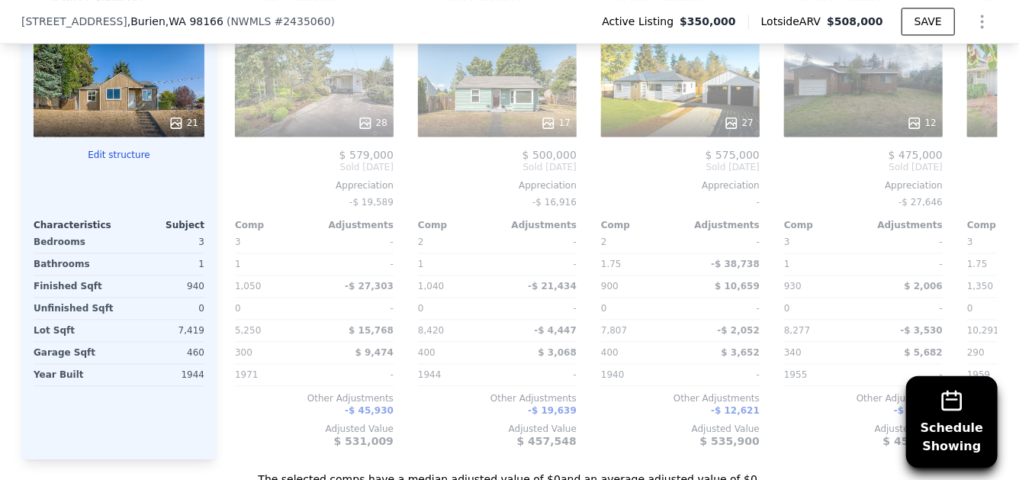
scroll to position [1663, 0]
click at [975, 18] on icon "Show Options" at bounding box center [982, 21] width 18 height 18
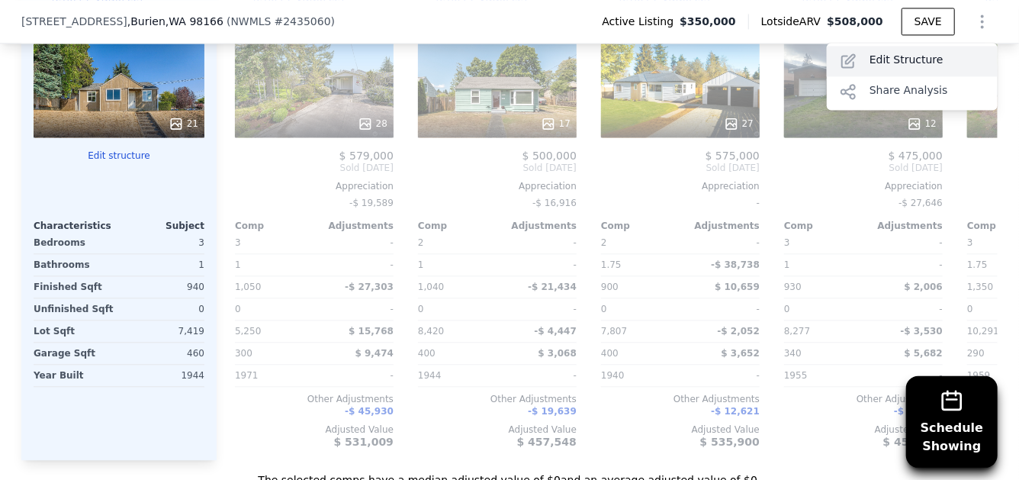
click at [938, 56] on div "Edit Structure" at bounding box center [912, 61] width 171 height 31
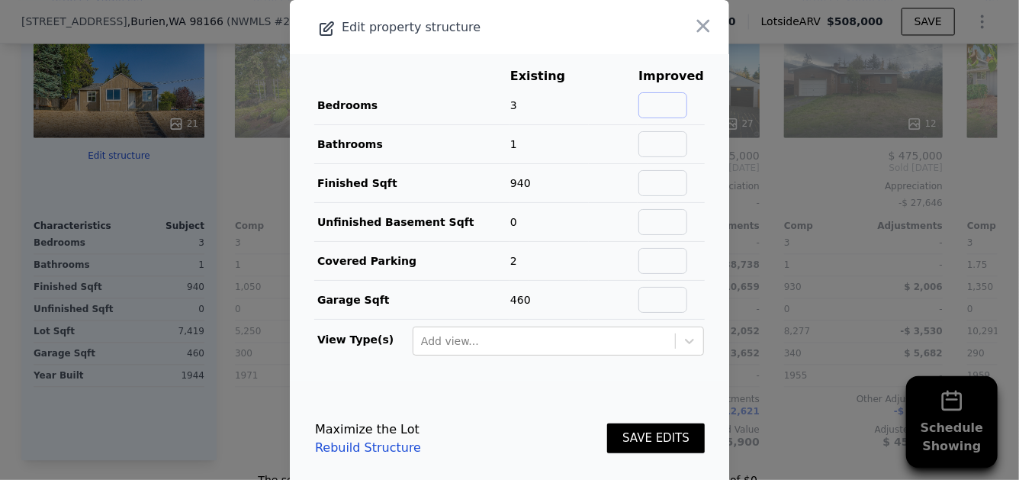
click at [667, 107] on input "text" at bounding box center [662, 105] width 49 height 26
type input "3"
click at [666, 143] on input "text" at bounding box center [662, 144] width 49 height 26
type input "1"
click at [666, 185] on input "text" at bounding box center [662, 183] width 49 height 26
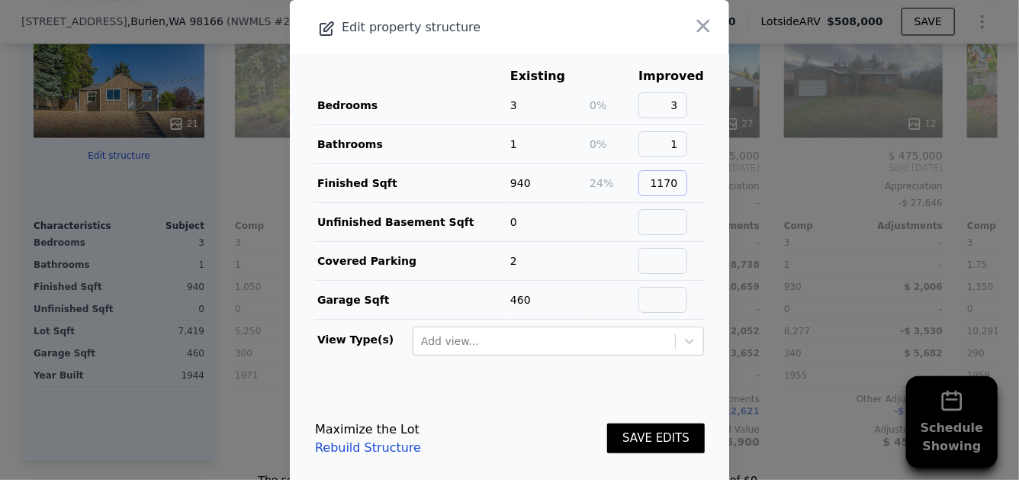
type input "1170"
click at [663, 430] on button "SAVE EDITS" at bounding box center [656, 438] width 98 height 30
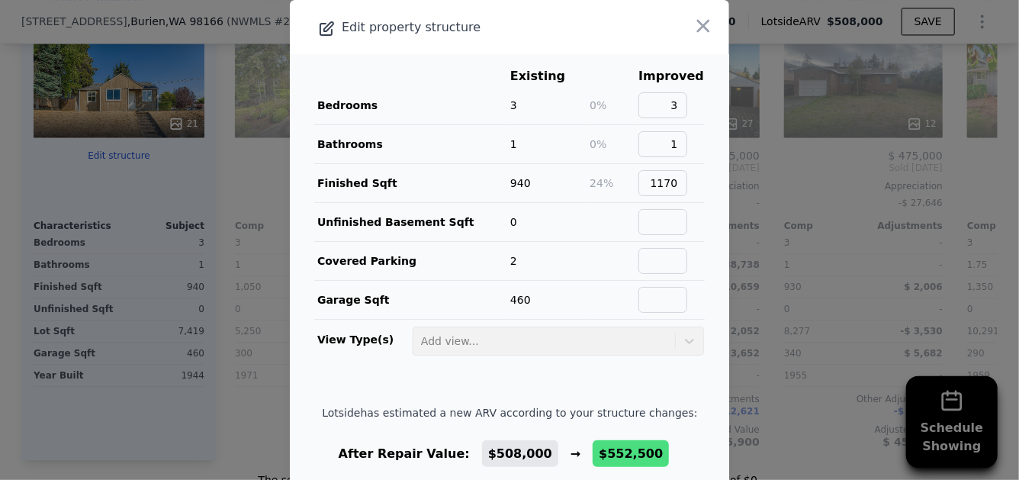
click at [663, 430] on div "Lotside has estimated a new ARV according to your structure changes: After Repa…" at bounding box center [509, 467] width 375 height 124
click at [693, 20] on icon "button" at bounding box center [703, 25] width 21 height 21
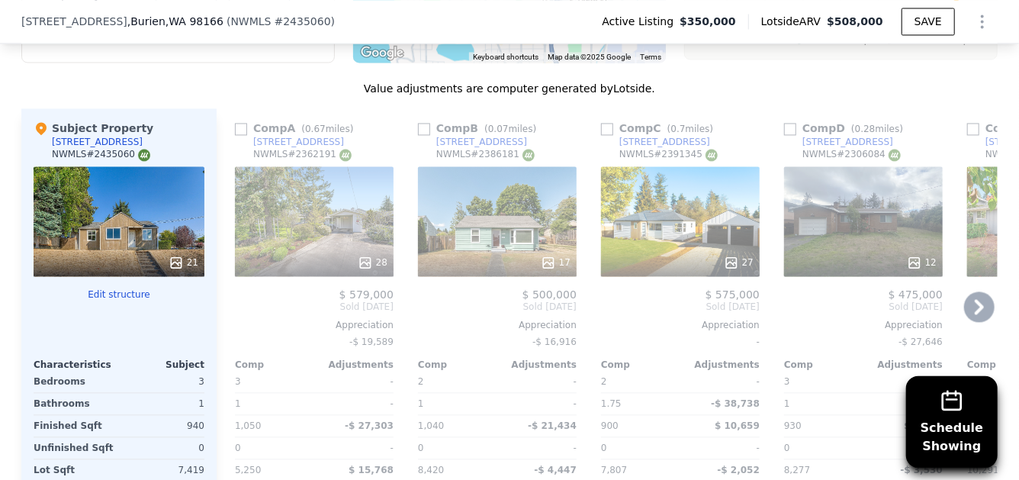
scroll to position [1525, 0]
click at [971, 315] on icon at bounding box center [979, 306] width 31 height 31
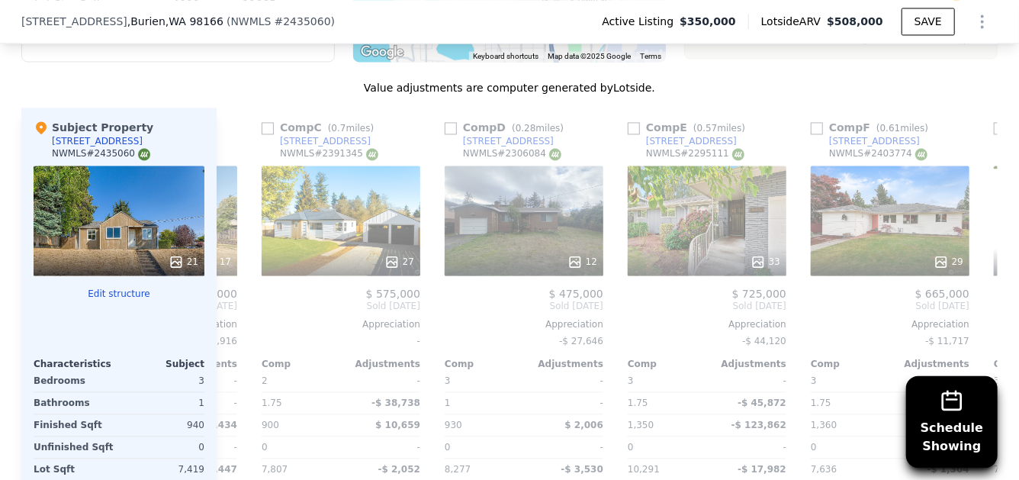
scroll to position [0, 366]
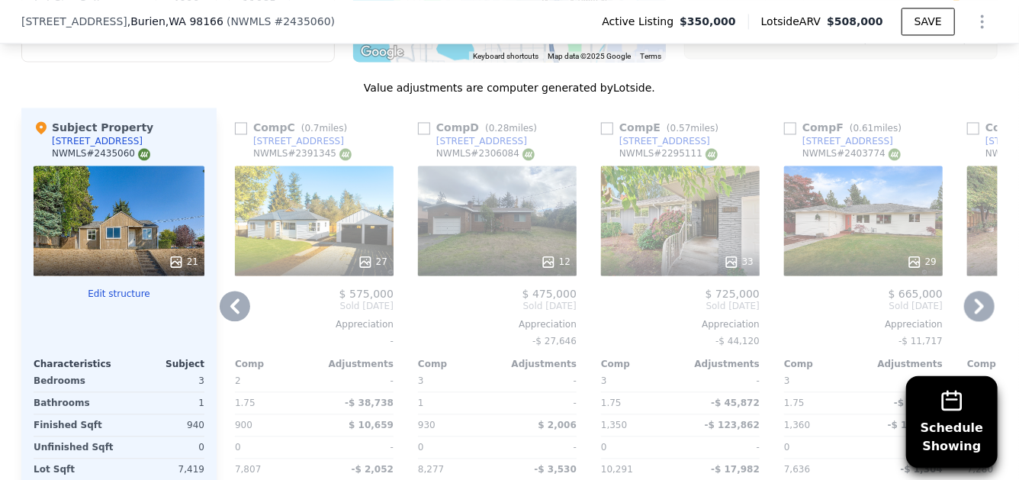
click at [971, 315] on icon at bounding box center [979, 306] width 31 height 31
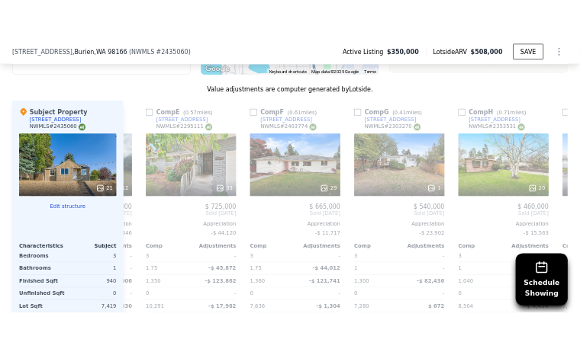
scroll to position [0, 732]
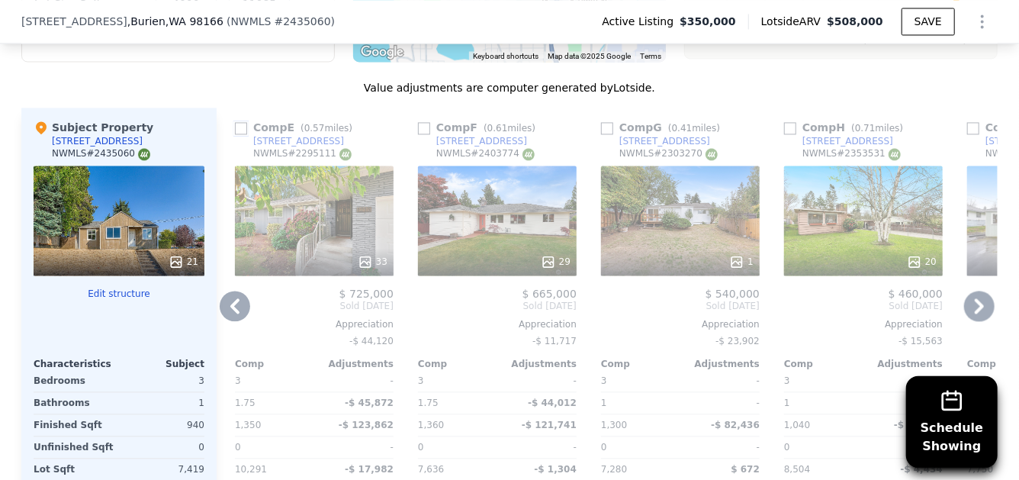
click at [236, 134] on input "checkbox" at bounding box center [241, 128] width 12 height 12
checkbox input "true"
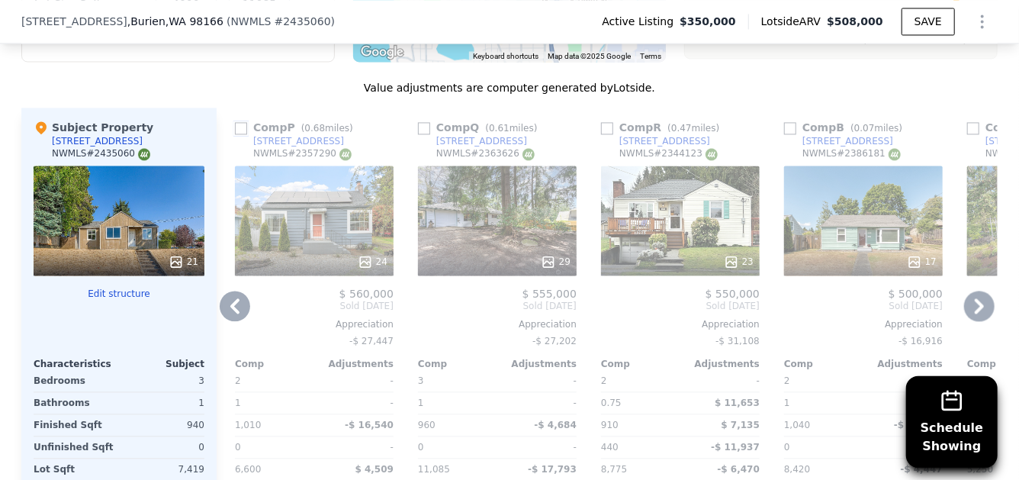
click at [236, 134] on input "checkbox" at bounding box center [241, 128] width 12 height 12
checkbox input "true"
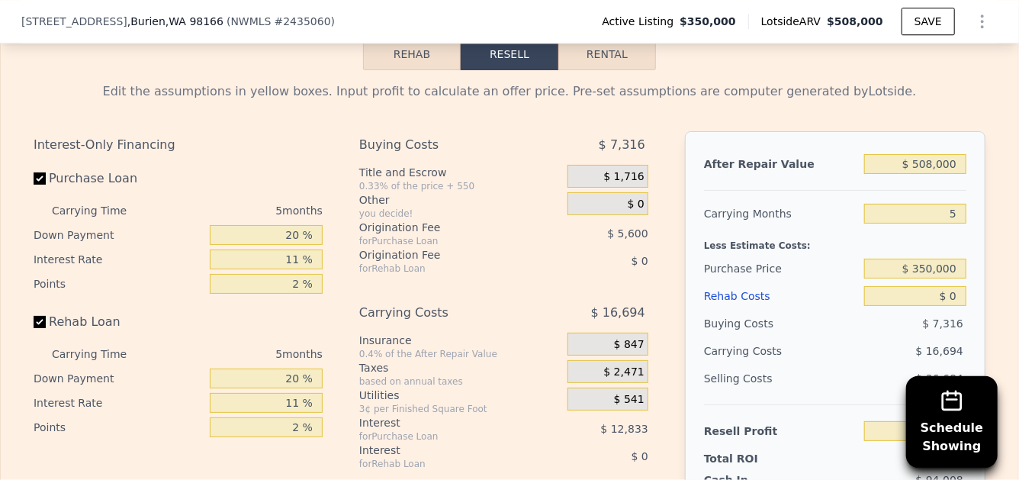
scroll to position [2248, 0]
click at [411, 66] on button "Rehab" at bounding box center [412, 53] width 98 height 32
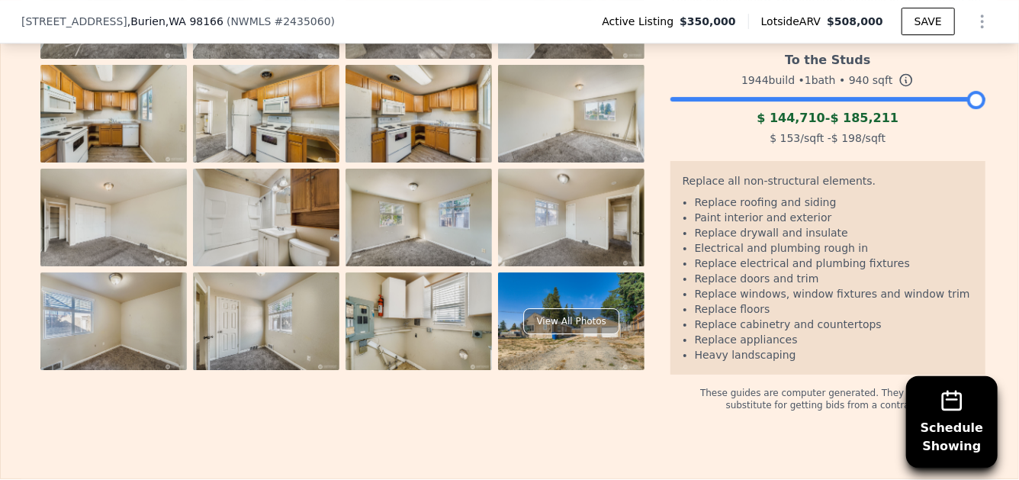
scroll to position [2521, 0]
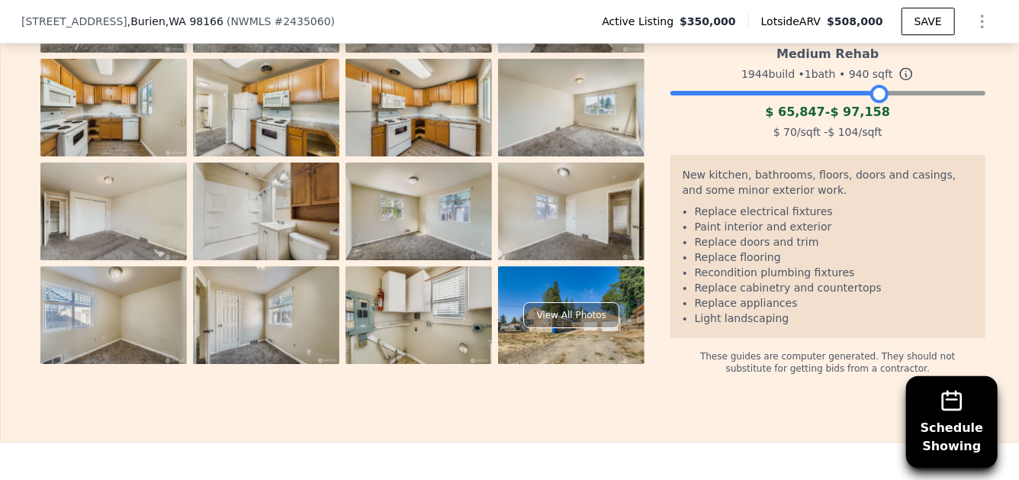
drag, startPoint x: 967, startPoint y: 113, endPoint x: 871, endPoint y: 123, distance: 96.6
click at [871, 123] on div "Medium Rehab 1944 build • 1 bath • 940 sqft $ 65,847 - $ 97,158 $ 70 /sqft - $ …" at bounding box center [827, 91] width 315 height 104
click at [613, 337] on img at bounding box center [571, 315] width 146 height 98
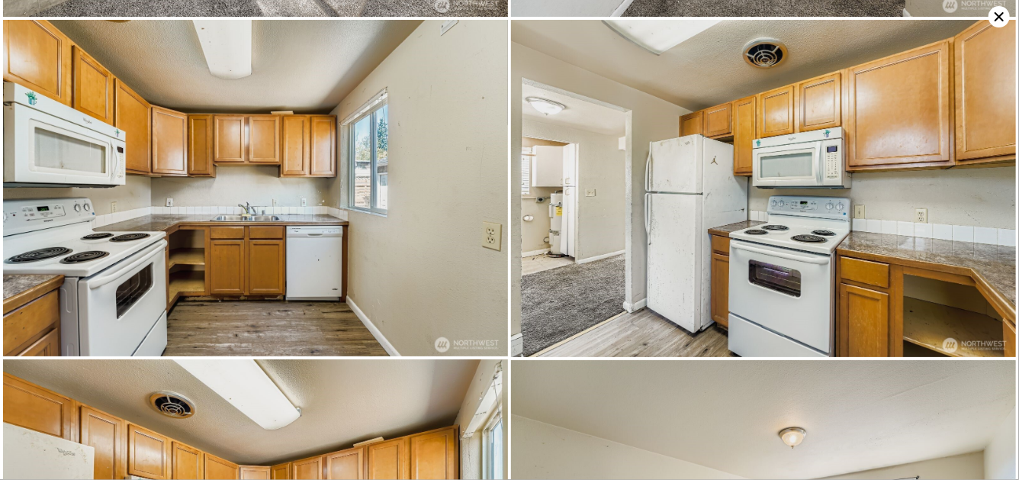
scroll to position [1343, 0]
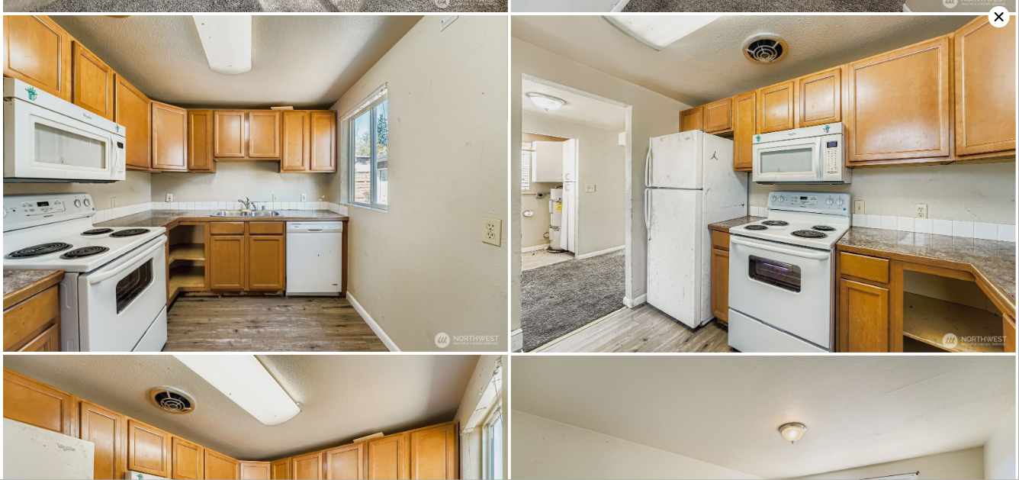
click at [997, 15] on icon at bounding box center [998, 16] width 21 height 21
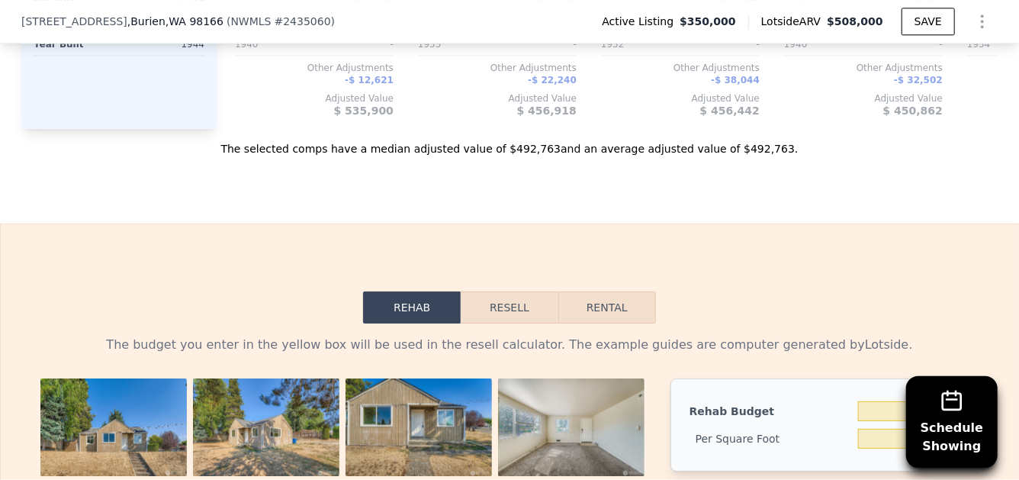
scroll to position [1985, 0]
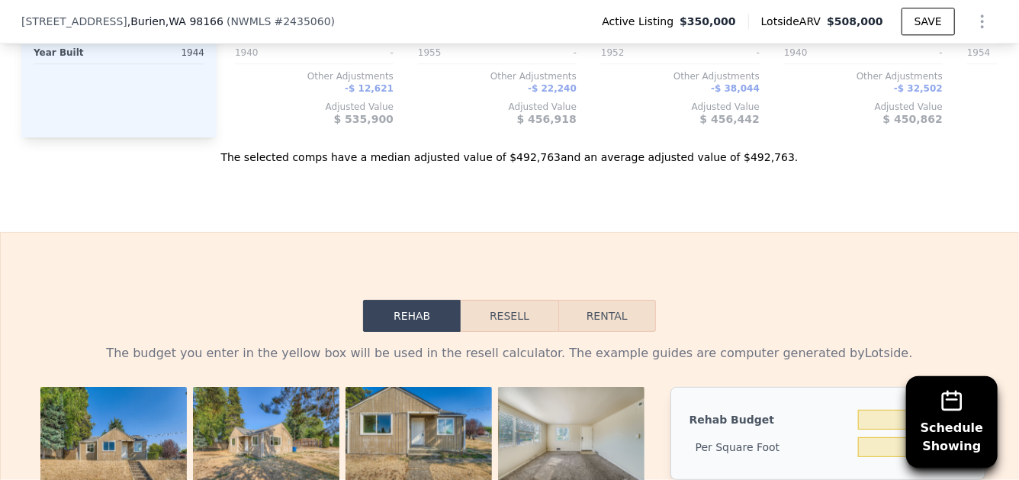
click at [518, 332] on button "Resell" at bounding box center [509, 316] width 97 height 32
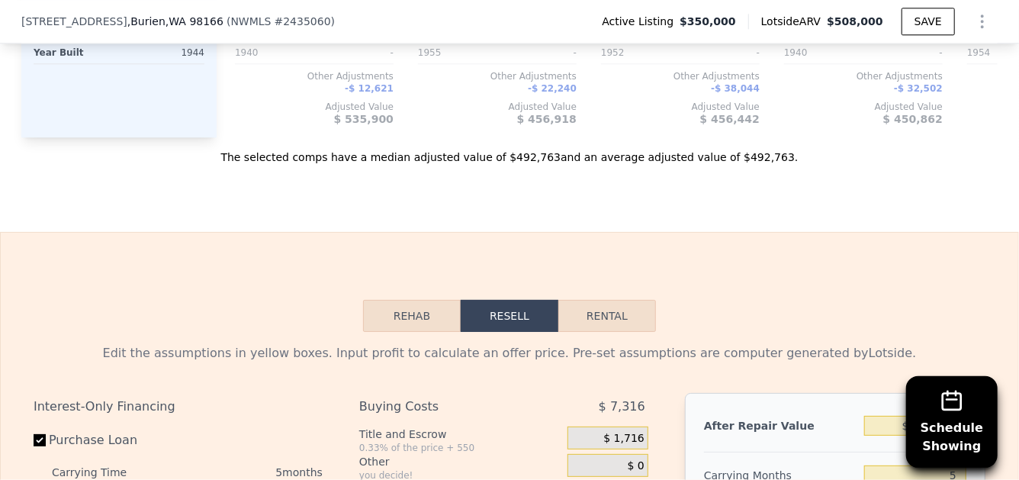
click at [400, 332] on button "Rehab" at bounding box center [412, 316] width 98 height 32
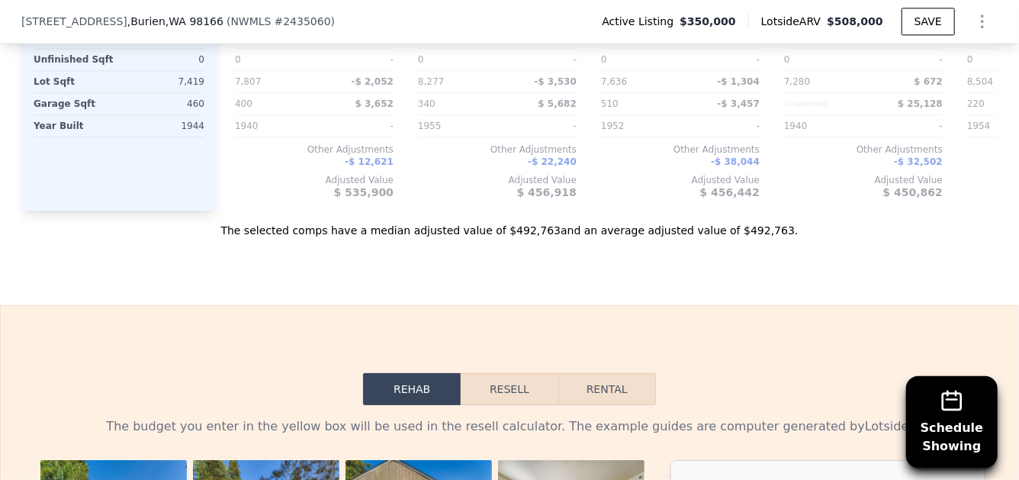
scroll to position [1881, 0]
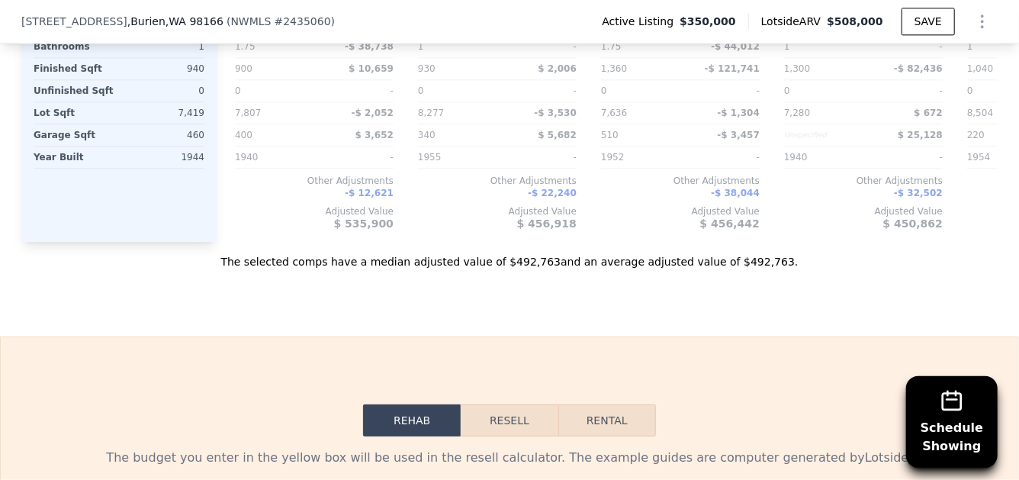
click at [514, 434] on button "Resell" at bounding box center [509, 420] width 97 height 32
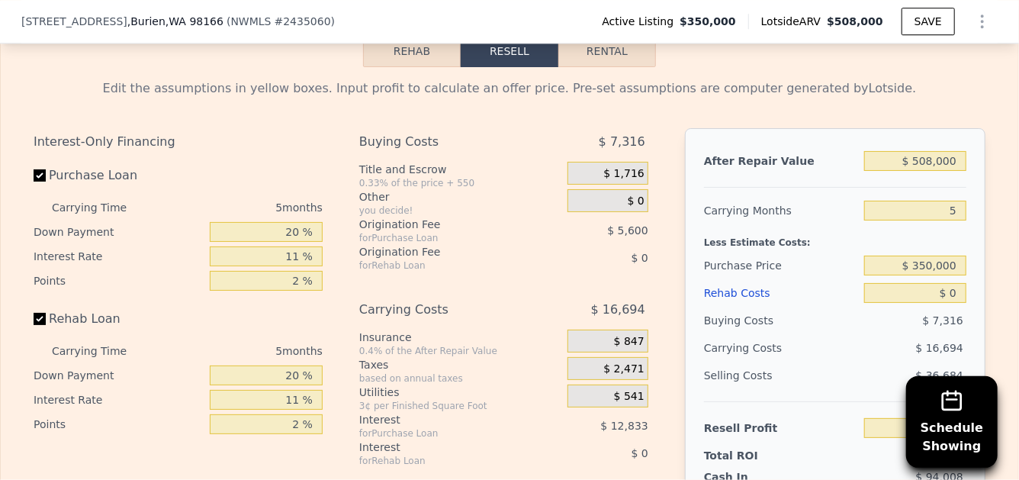
scroll to position [2252, 0]
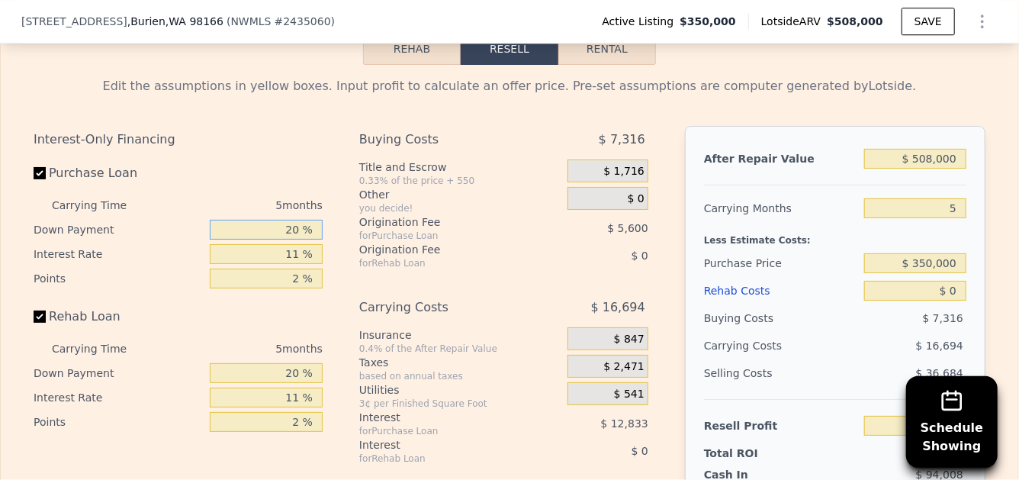
click at [297, 239] on input "20 %" at bounding box center [266, 230] width 113 height 20
click at [951, 300] on input "$ 0" at bounding box center [915, 291] width 102 height 20
click at [953, 300] on input "$ 0" at bounding box center [915, 291] width 102 height 20
type input "$ 01"
type input "$ 97,305"
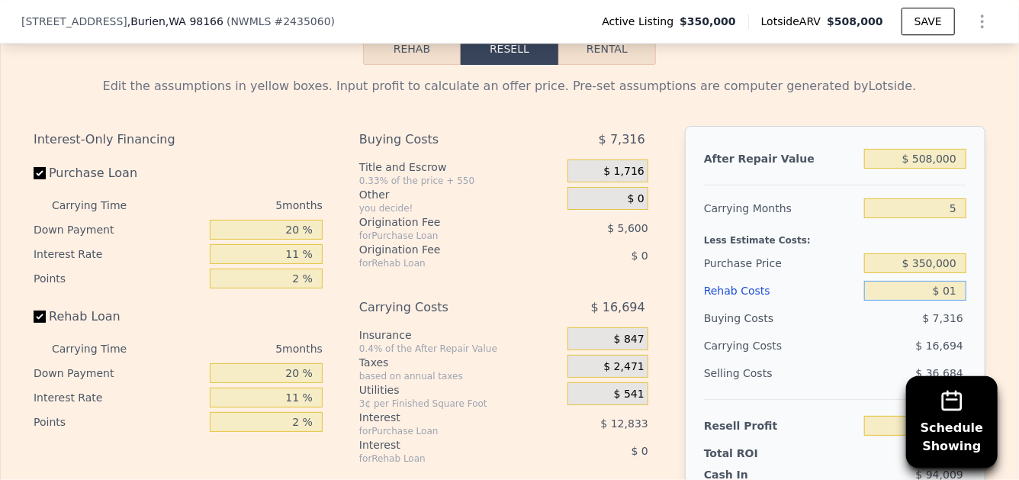
type input "$ 0"
type input "$ 97,306"
type input "$ 1"
type input "$ 97,305"
type input "$ 100"
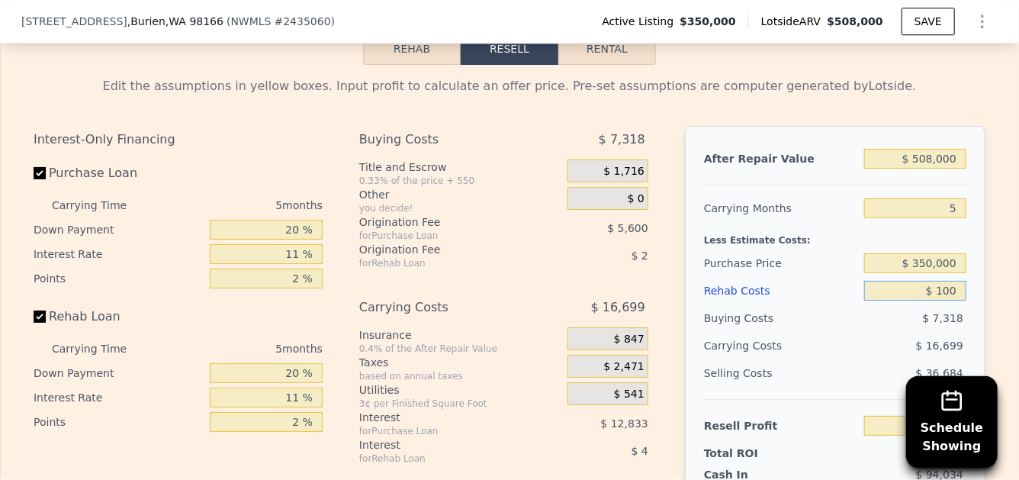
type input "$ 97,199"
type input "$ 1,000"
type input "$ 96,255"
type input "$ 10,000"
type input "$ 86,781"
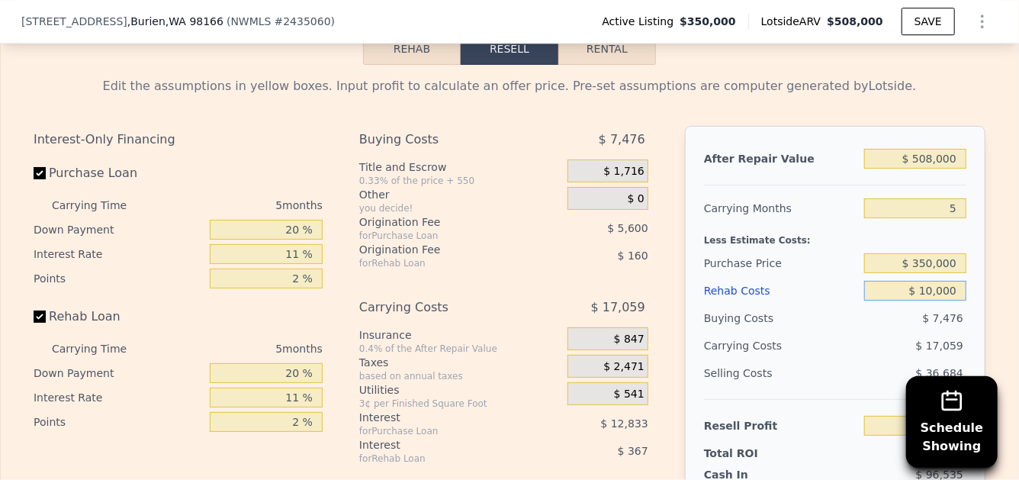
type input "$ 100,000"
type input "-$ 7,959"
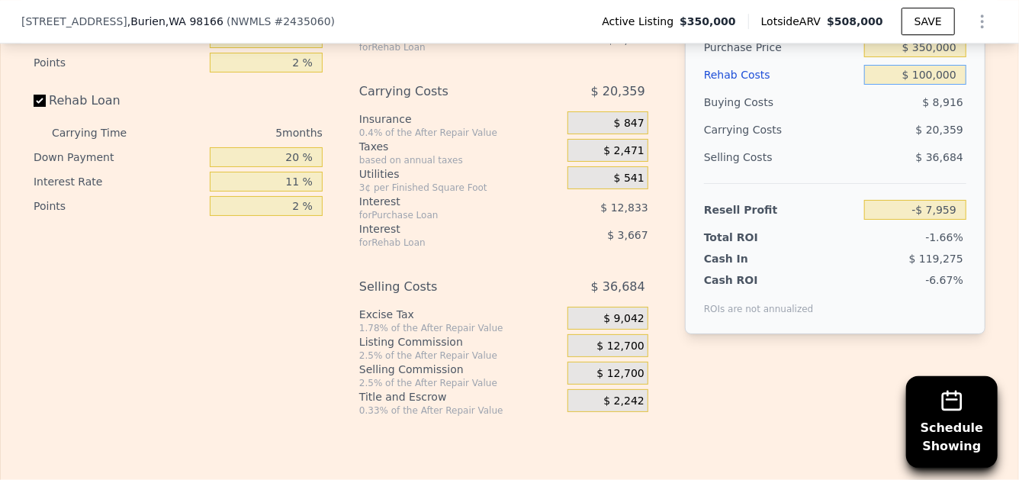
scroll to position [2470, 0]
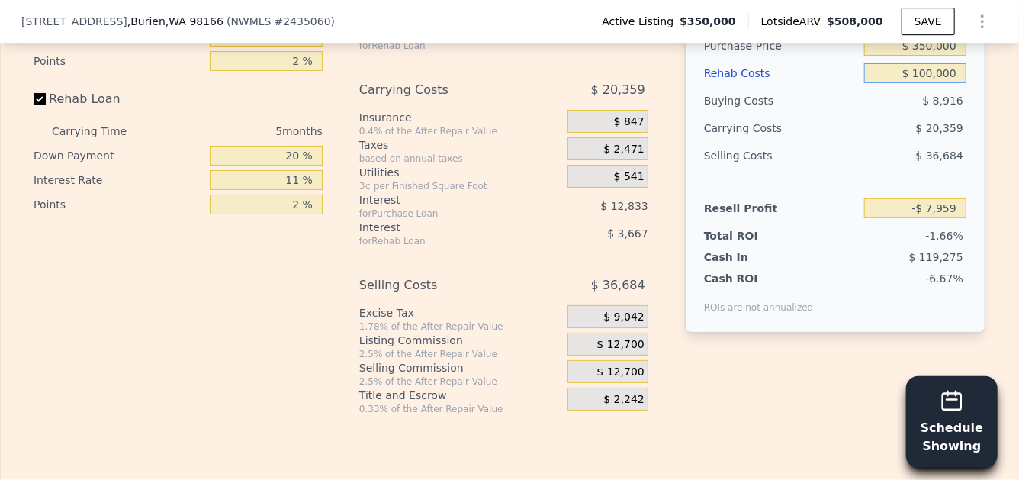
type input "$ 100,000"
click at [963, 393] on button "Schedule Showing" at bounding box center [952, 422] width 92 height 92
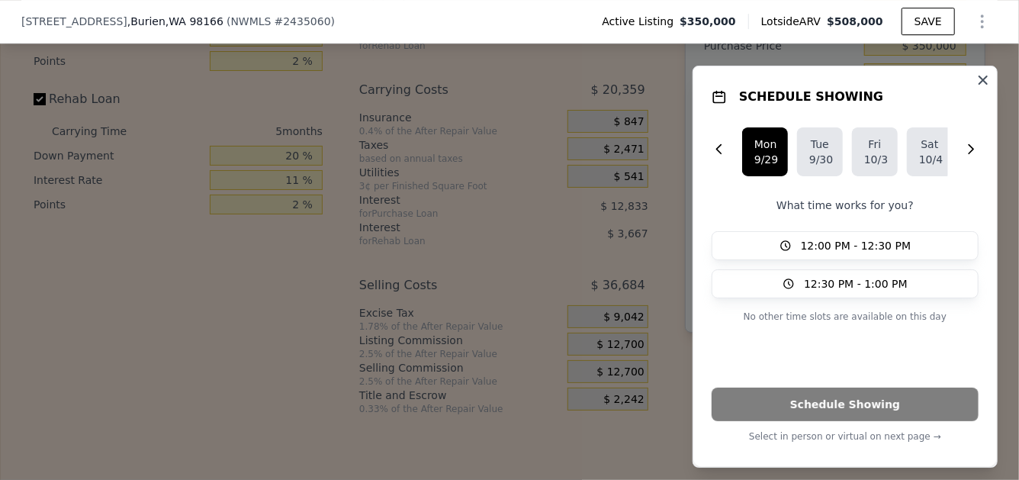
click at [979, 82] on icon "button" at bounding box center [983, 80] width 9 height 9
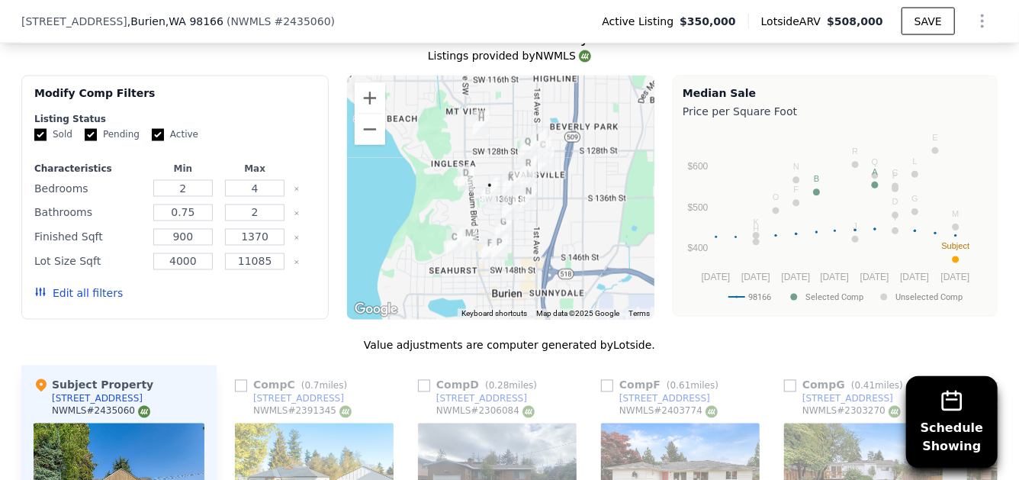
scroll to position [1267, 0]
click at [255, 195] on input "4" at bounding box center [254, 188] width 59 height 17
type input "3"
click at [239, 304] on button "Update Search" at bounding box center [258, 293] width 115 height 21
checkbox input "false"
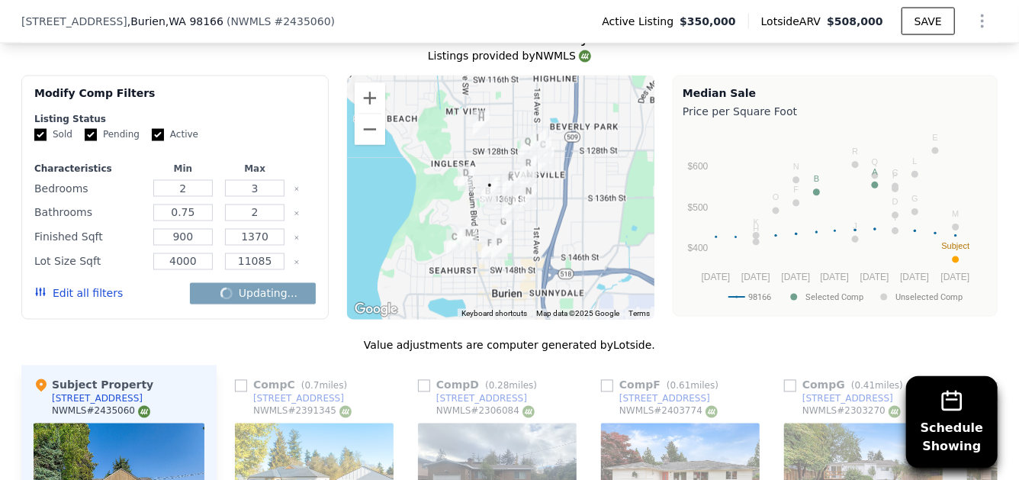
checkbox input "false"
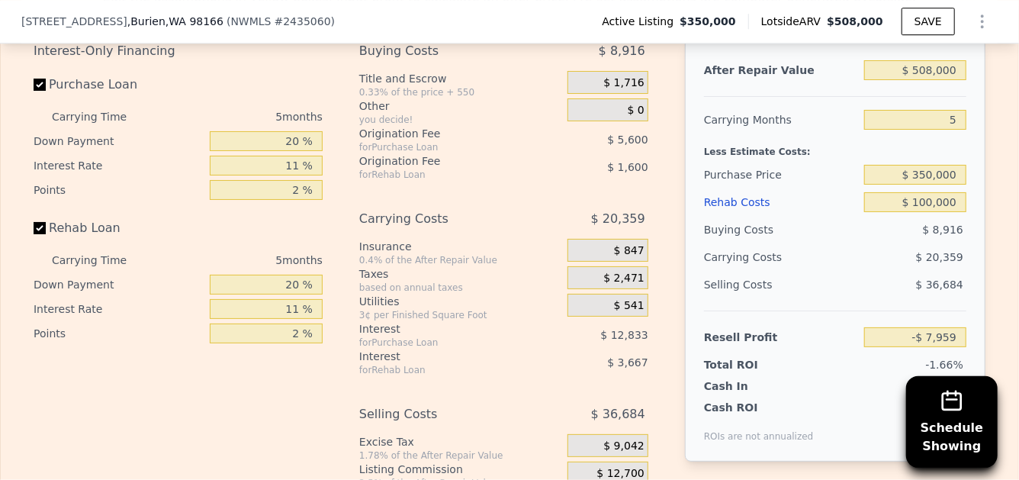
scroll to position [2348, 0]
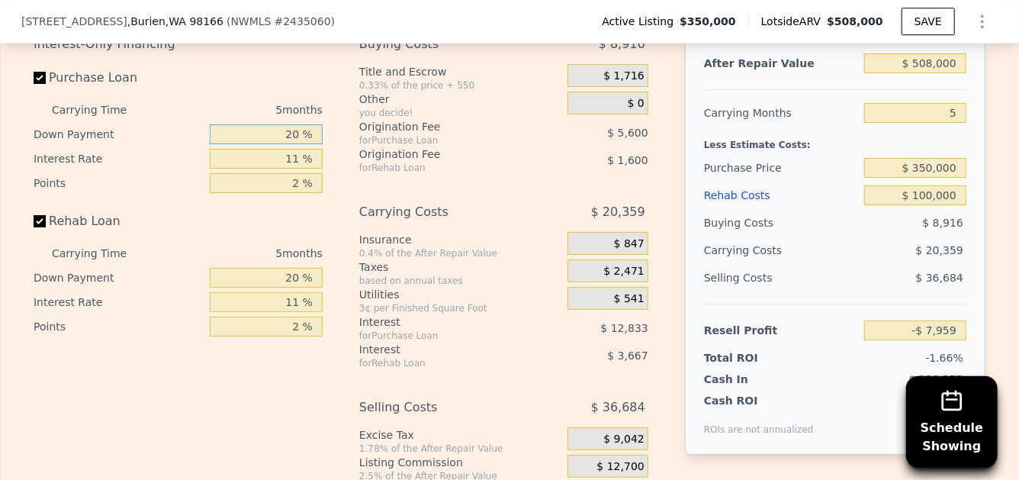
click at [290, 144] on input "20 %" at bounding box center [266, 134] width 113 height 20
type input "0 %"
type input "-$ 12,564"
type input "10 %"
type input "-$ 10,264"
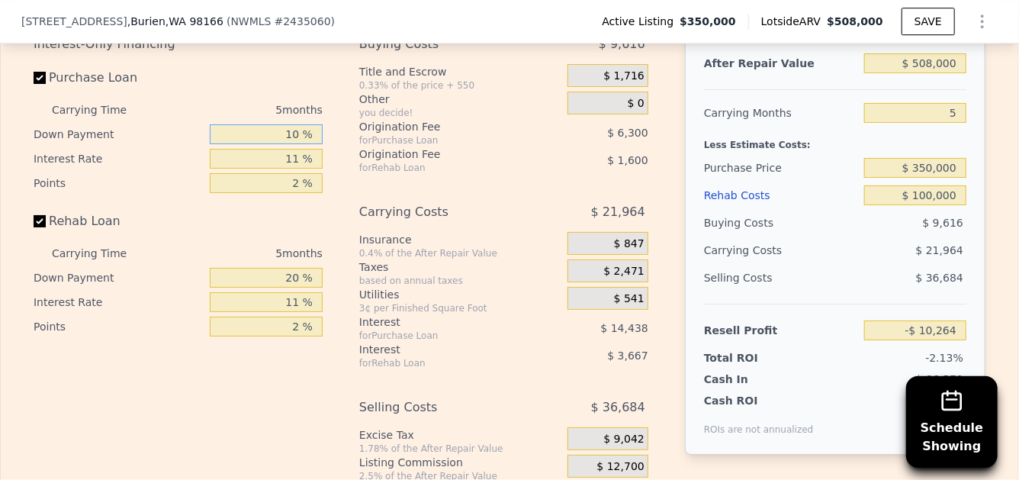
type input "10 %"
click at [294, 169] on input "11 %" at bounding box center [266, 159] width 113 height 20
type input "1 %"
type input "$ 2,861"
type input "10 %"
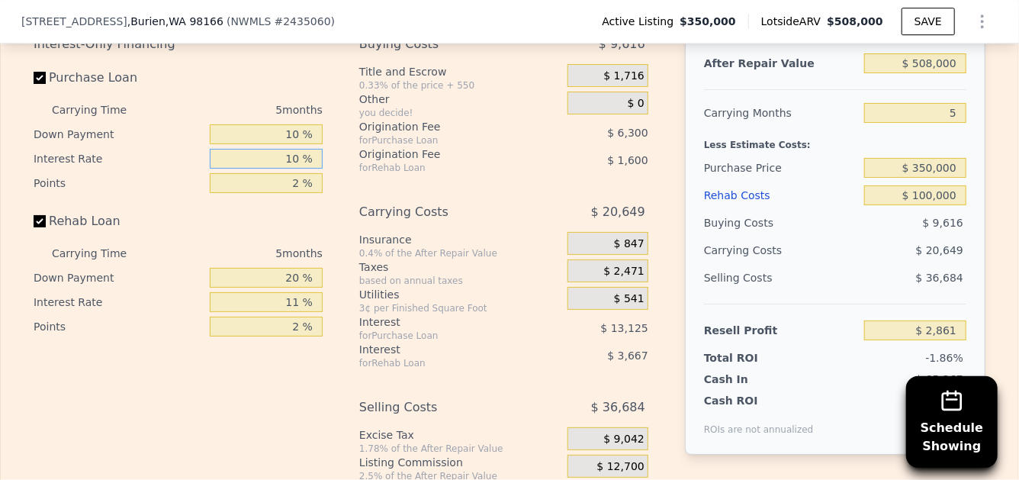
type input "-$ 8,949"
type input "10.5 %"
type input "-$ 9,604"
type input "10.5 %"
click at [298, 193] on input "2 %" at bounding box center [266, 183] width 113 height 20
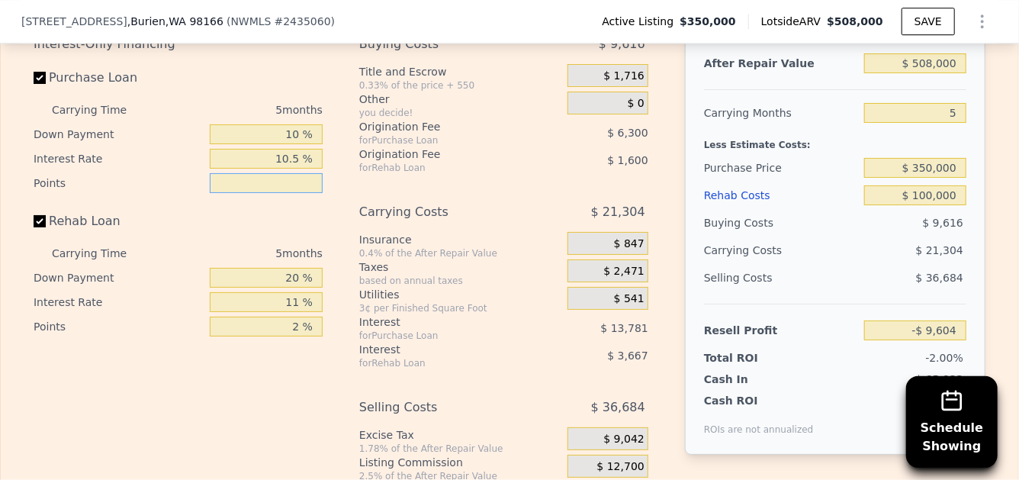
type input "1 %"
type input "-$ 6,454"
type input "1.5 %"
type input "-$ 8,029"
type input "1.5 %"
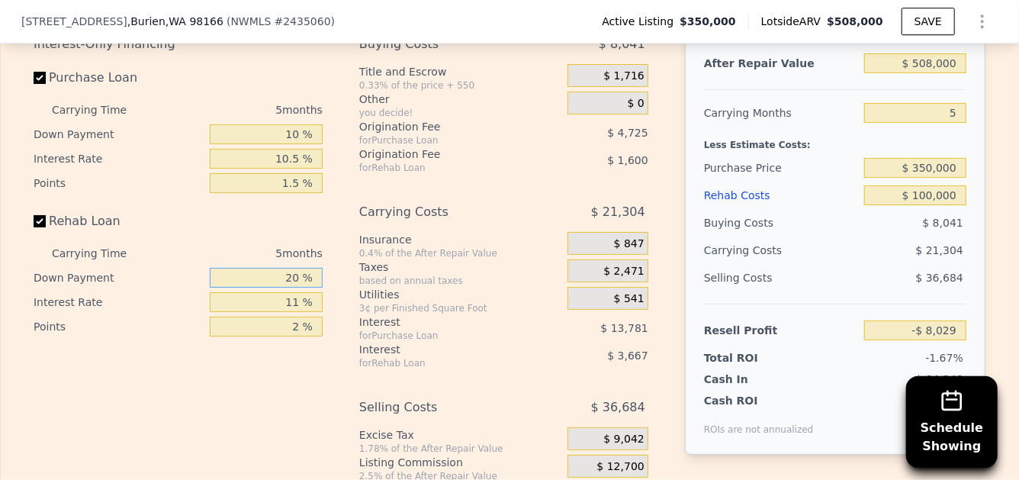
click at [297, 288] on input "20 %" at bounding box center [266, 278] width 113 height 20
type input "2 %"
type input "-$ 9,214"
type input "10 %"
type input "-$ 8,689"
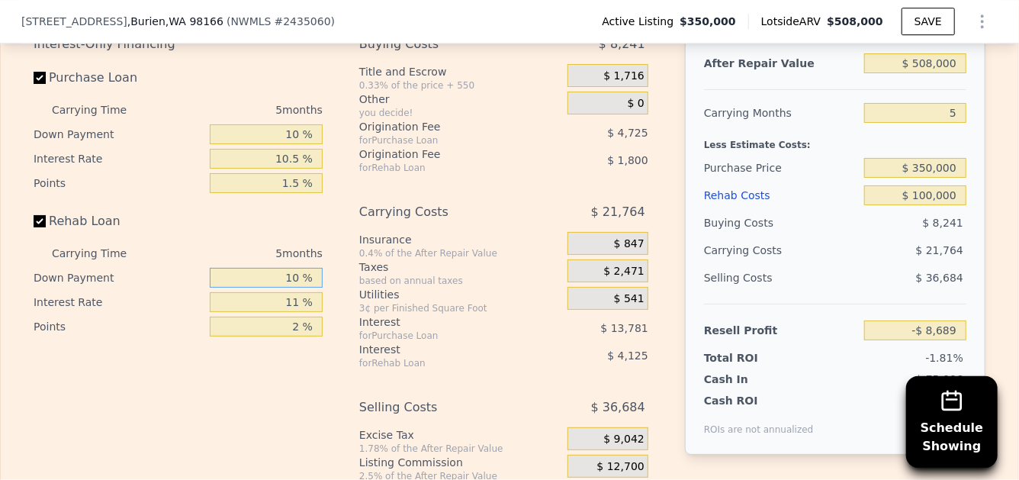
type input "10 %"
click at [297, 312] on input "11 %" at bounding box center [266, 302] width 113 height 20
type input "1 %"
type input "-$ 4,939"
type input "10 %"
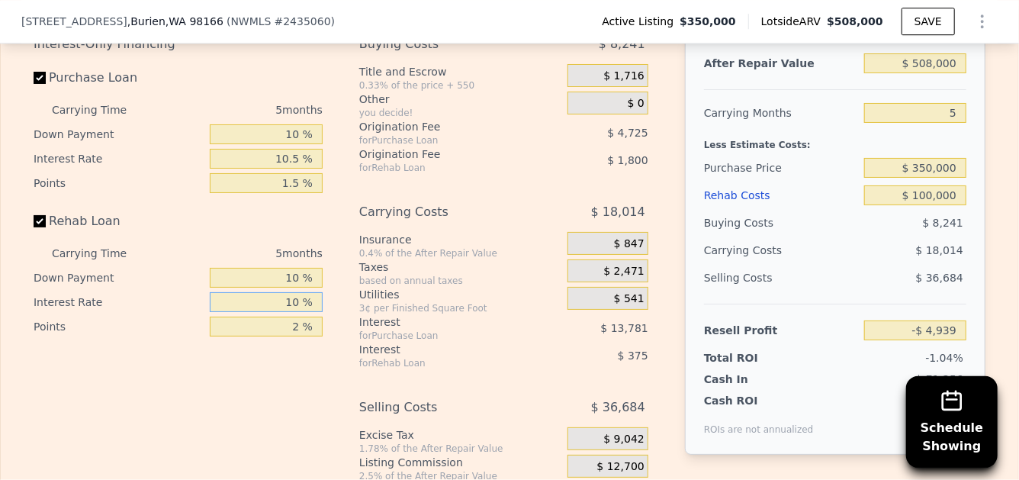
type input "-$ 8,314"
type input "10.5 %"
type input "-$ 8,499"
type input "10.5 %"
click at [296, 336] on input "2 %" at bounding box center [266, 327] width 113 height 20
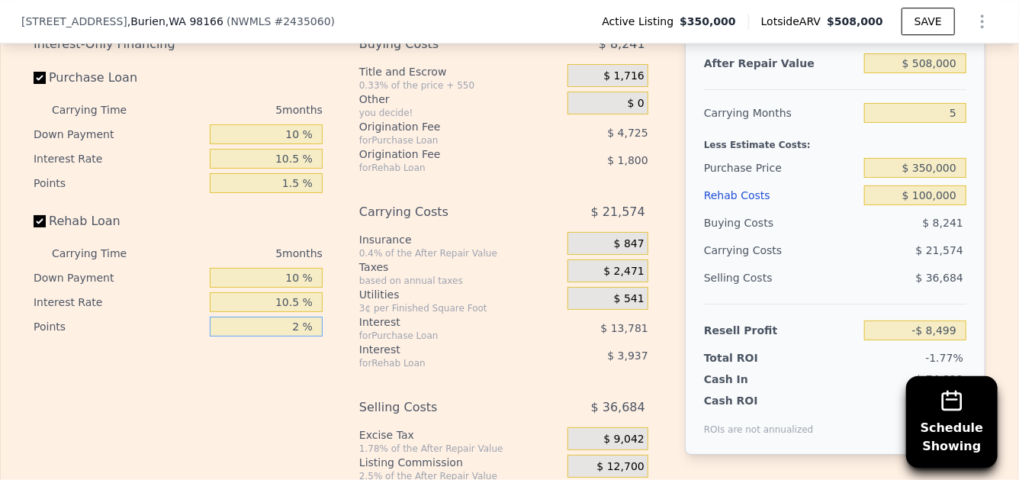
click at [296, 336] on input "2 %" at bounding box center [266, 327] width 113 height 20
type input "21 %"
type input "-$ 25,599"
type input "21.5 %"
type input "-$ 26,049"
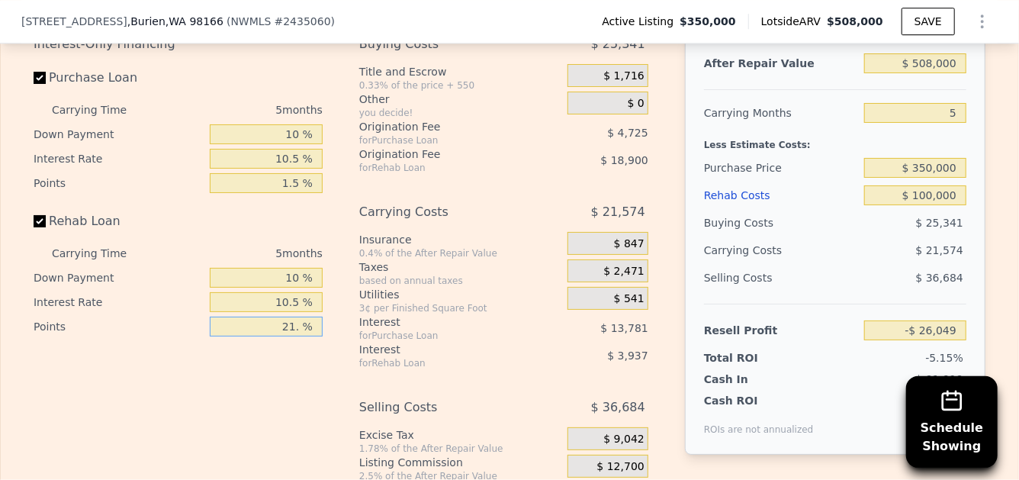
type input "21 %"
type input "-$ 25,599"
type input "2 %"
type input "-$ 8,499"
type input "1 %"
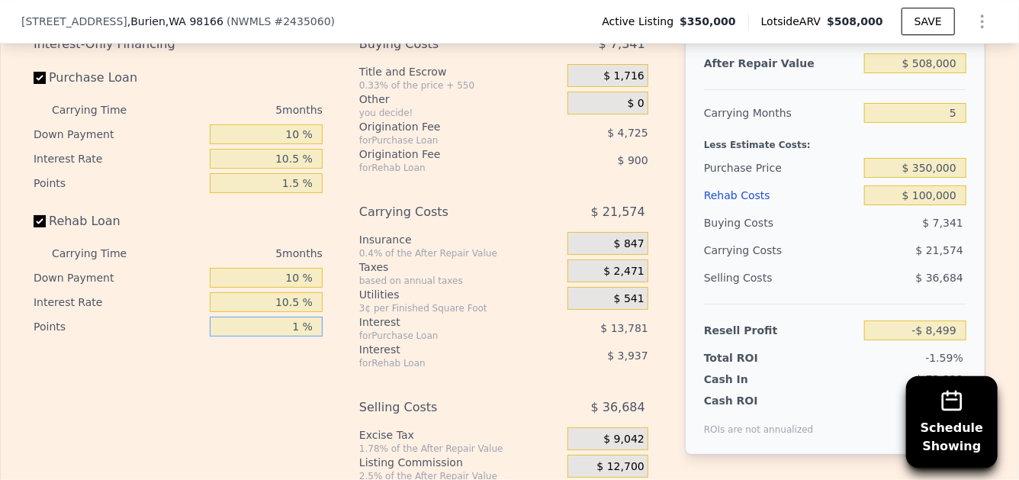
type input "-$ 7,599"
type input "1.5 %"
type input "-$ 8,049"
type input "1.5 %"
drag, startPoint x: 955, startPoint y: 79, endPoint x: 910, endPoint y: 84, distance: 45.3
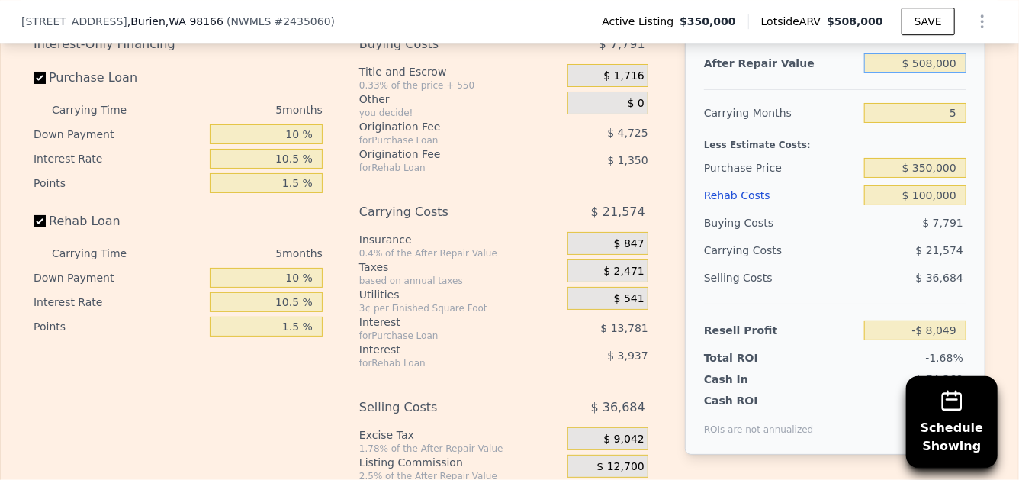
click at [910, 73] on input "$ 508,000" at bounding box center [915, 63] width 102 height 20
type input "$ 000"
type input "-$ 471,650"
type input "$ 0"
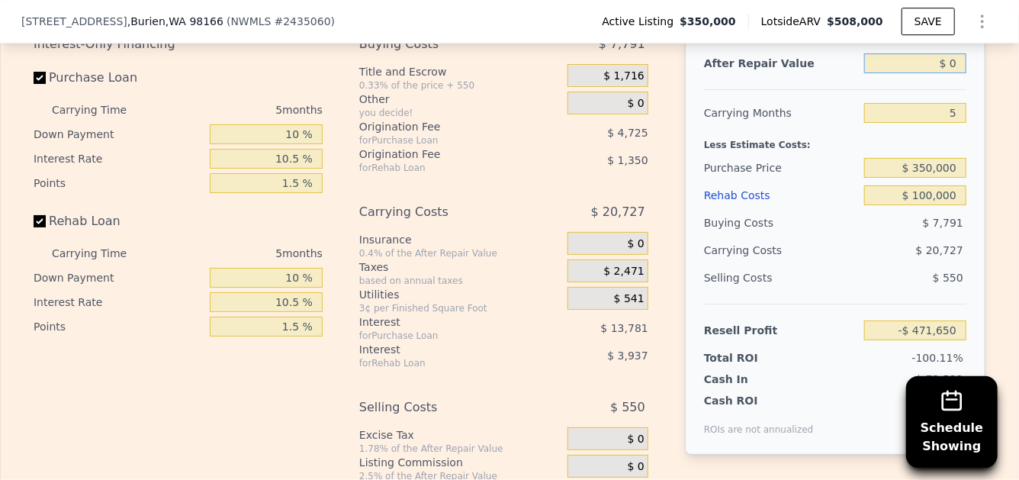
type input "-$ 479,068"
type input "$ 6"
type input "-$ 479,062"
type input "$ 60"
type input "-$ 479,013"
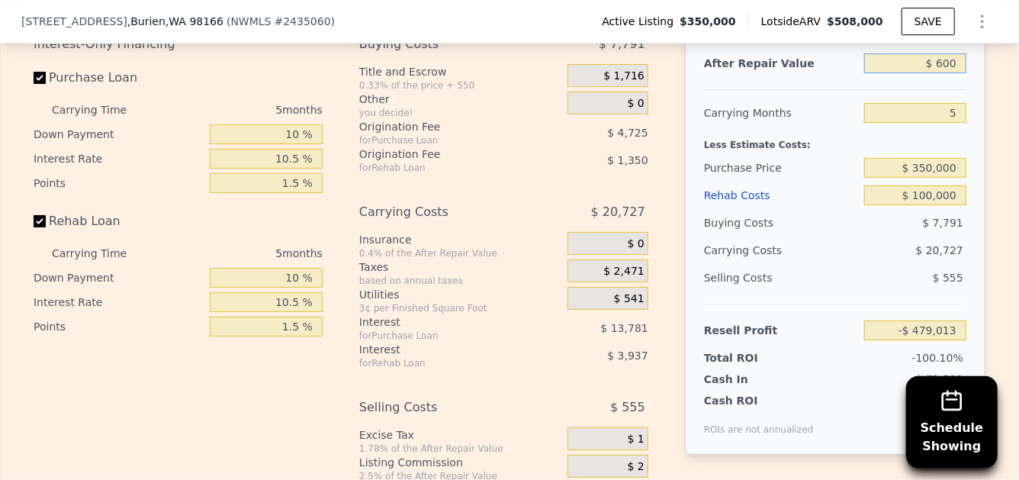
type input "$ 6,000"
type input "-$ 473,505"
type input "$ 600,000"
type input "$ 77,254"
type input "$ 600,000"
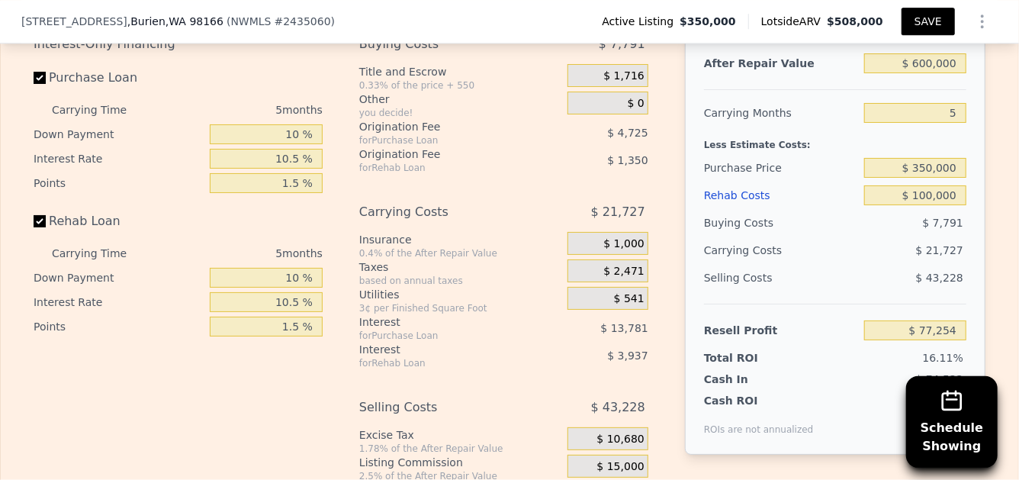
click at [920, 15] on button "SAVE" at bounding box center [927, 21] width 53 height 27
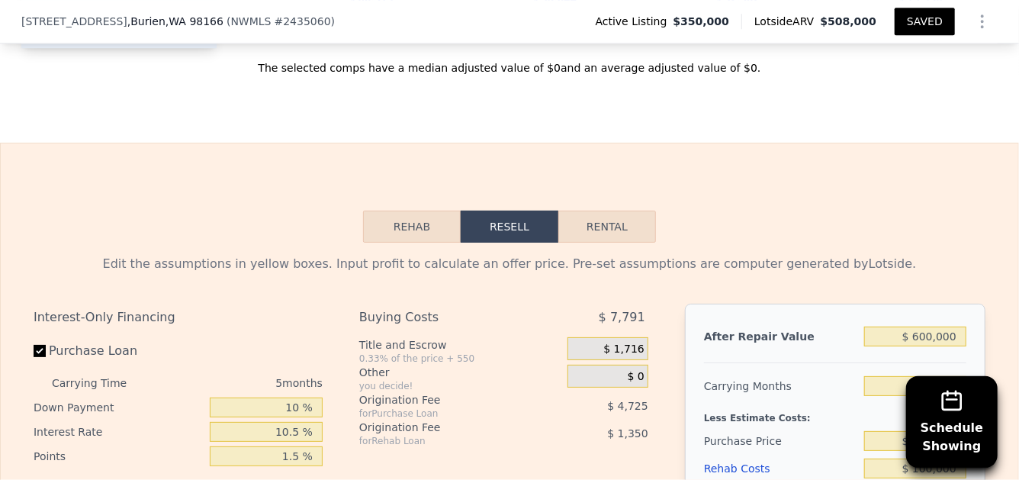
scroll to position [2072, 0]
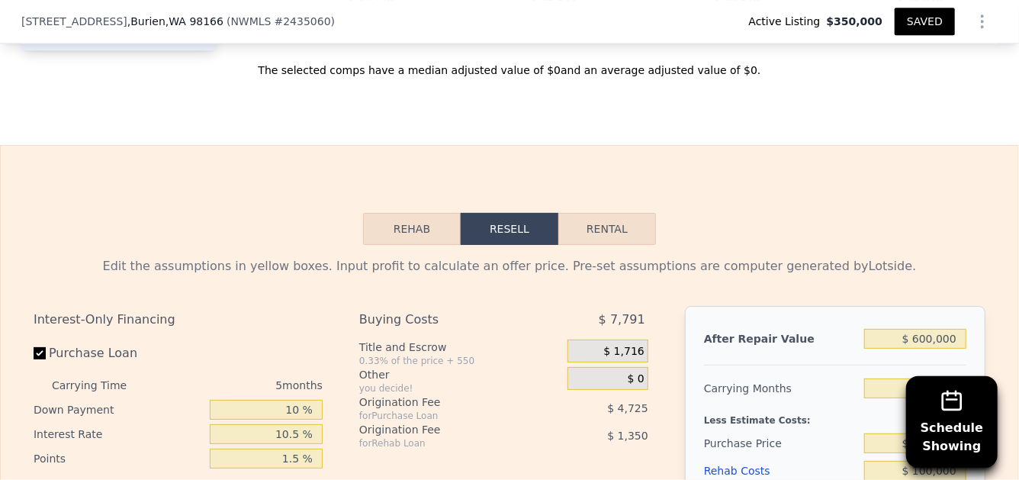
type input "1.75"
type input "1360"
type input "5200"
